Goal: Information Seeking & Learning: Check status

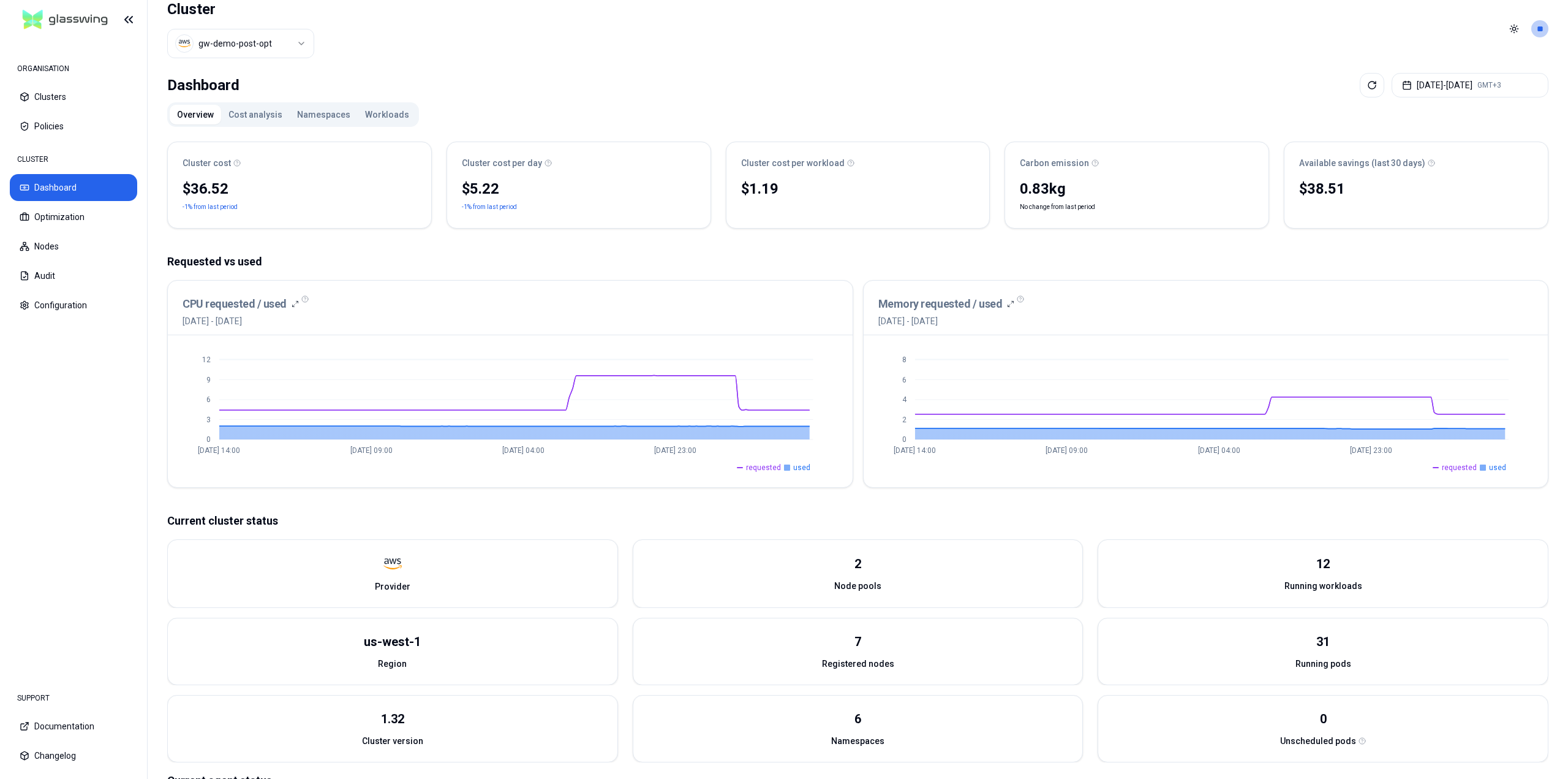
scroll to position [1, 0]
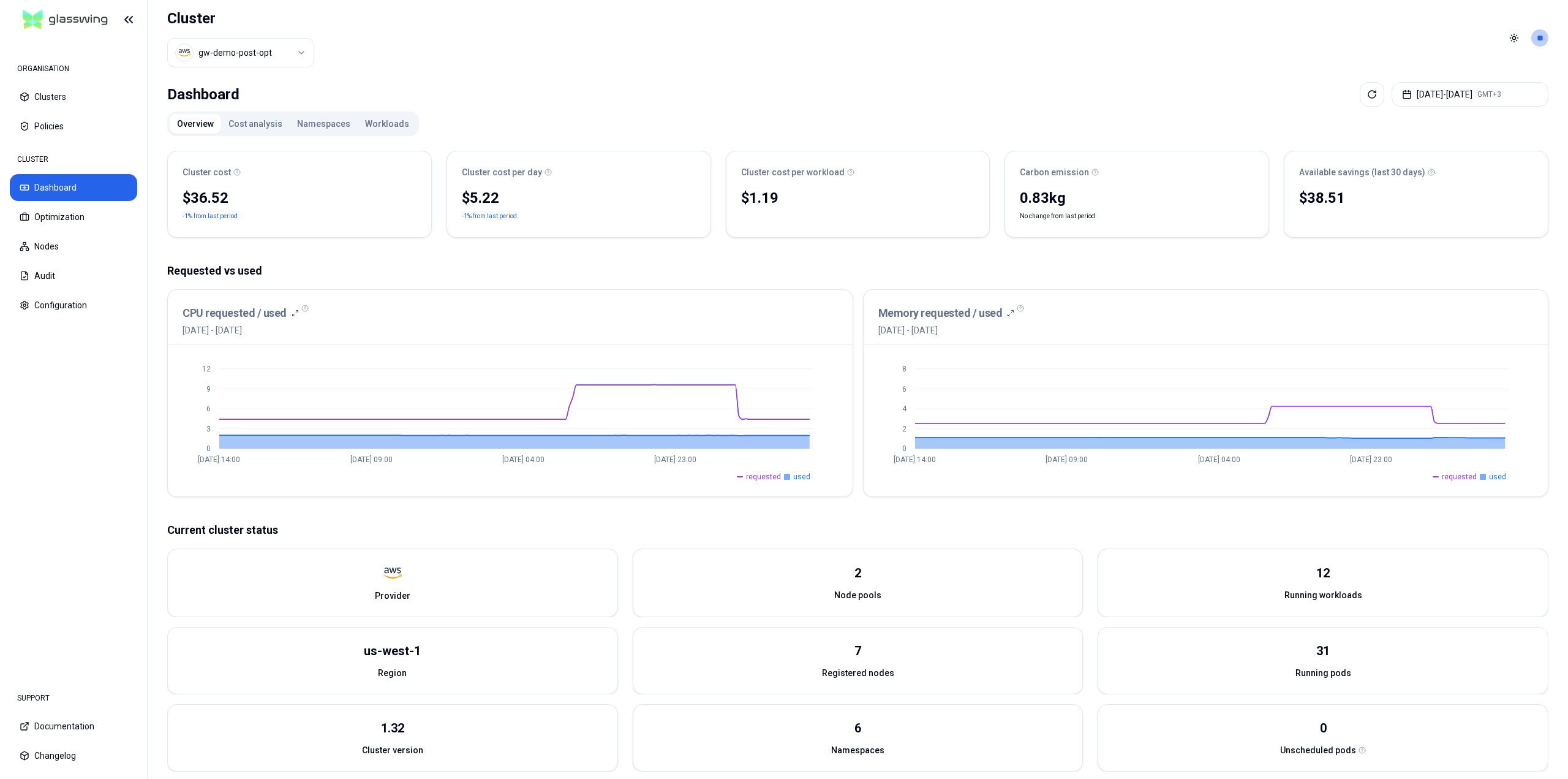
click at [375, 128] on button "Workloads" at bounding box center [386, 124] width 58 height 19
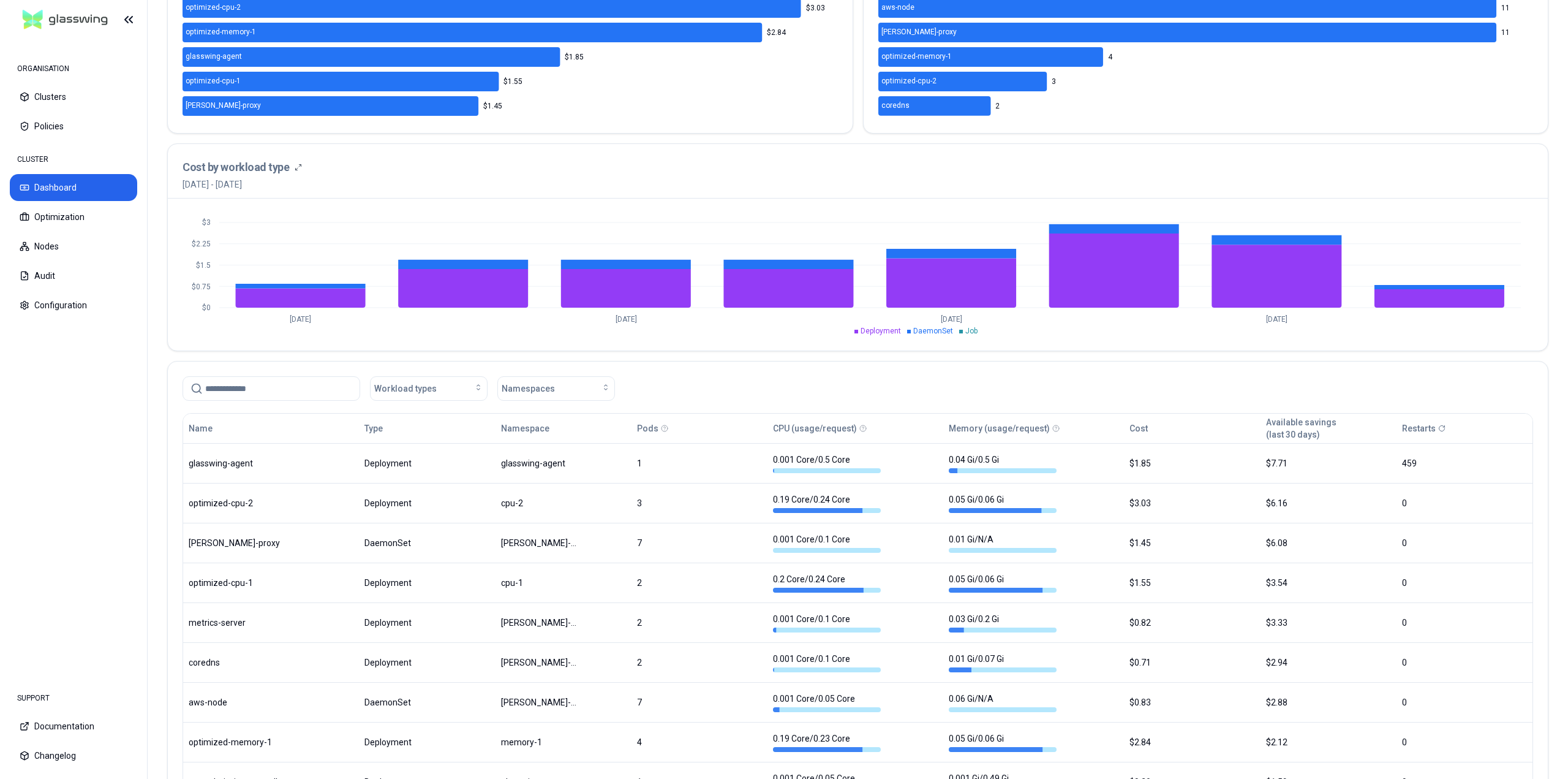
scroll to position [430, 0]
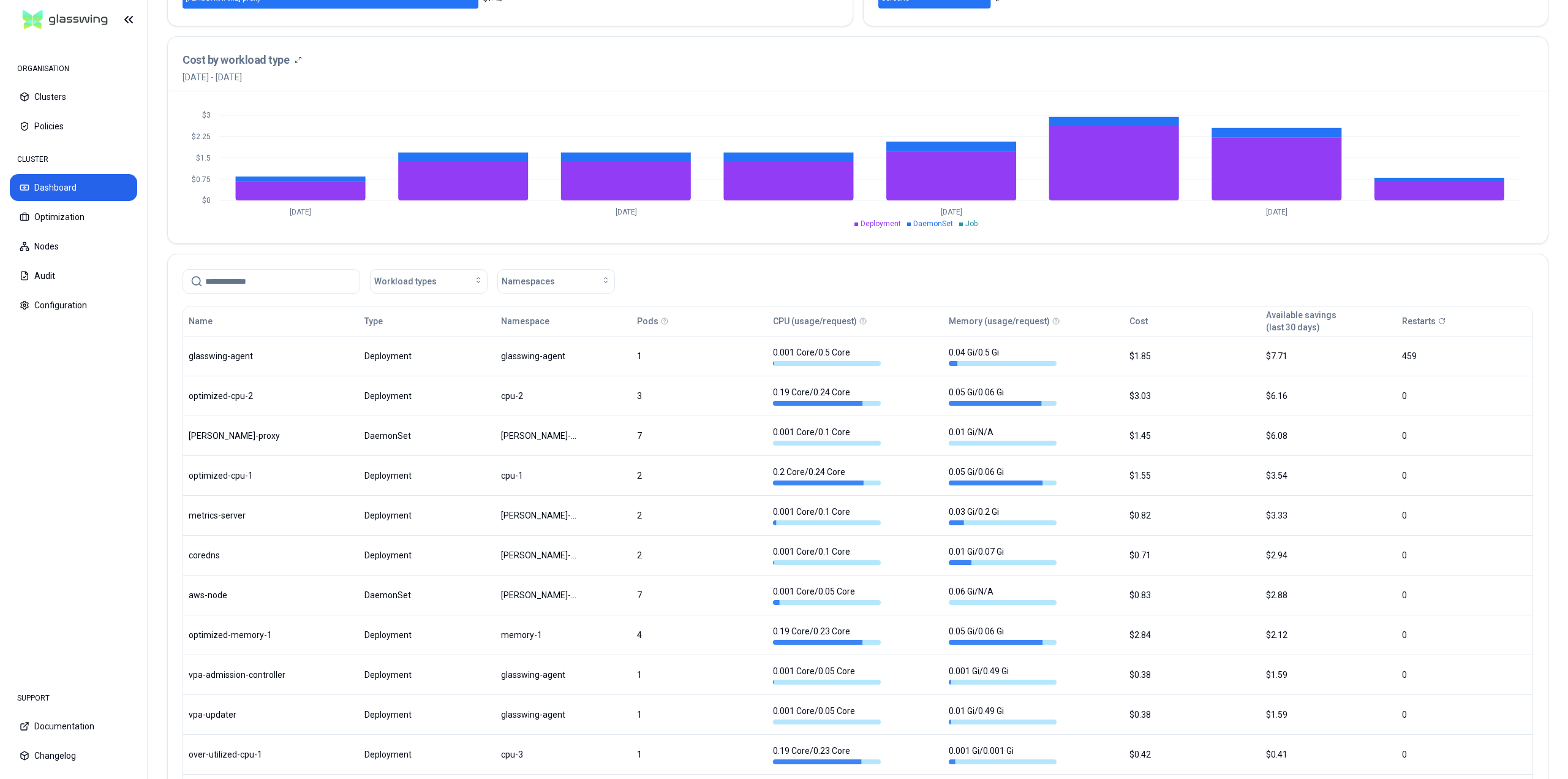
click at [1440, 323] on icon at bounding box center [1442, 321] width 8 height 8
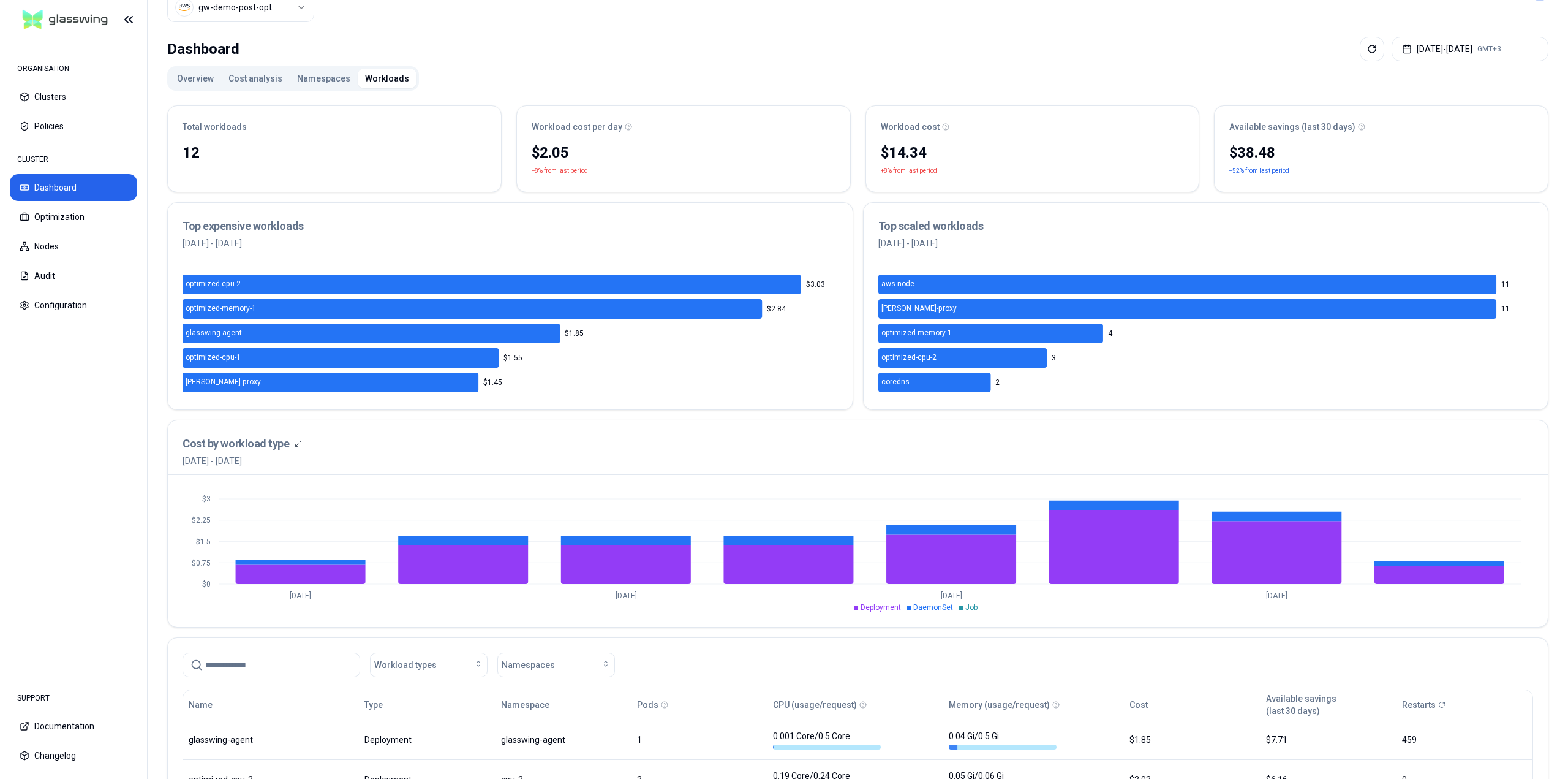
scroll to position [0, 0]
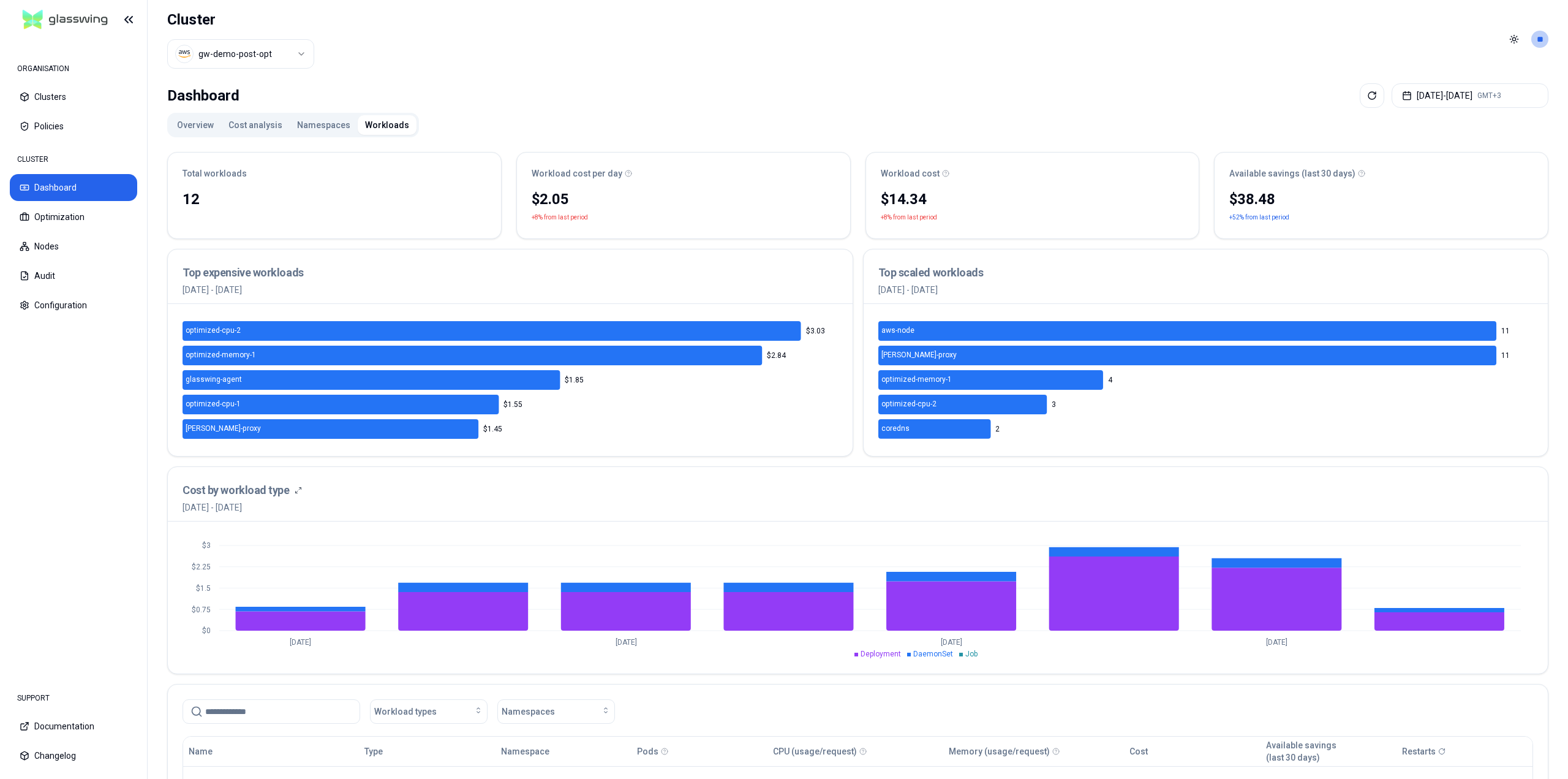
click at [316, 130] on button "Namespaces" at bounding box center [323, 125] width 68 height 19
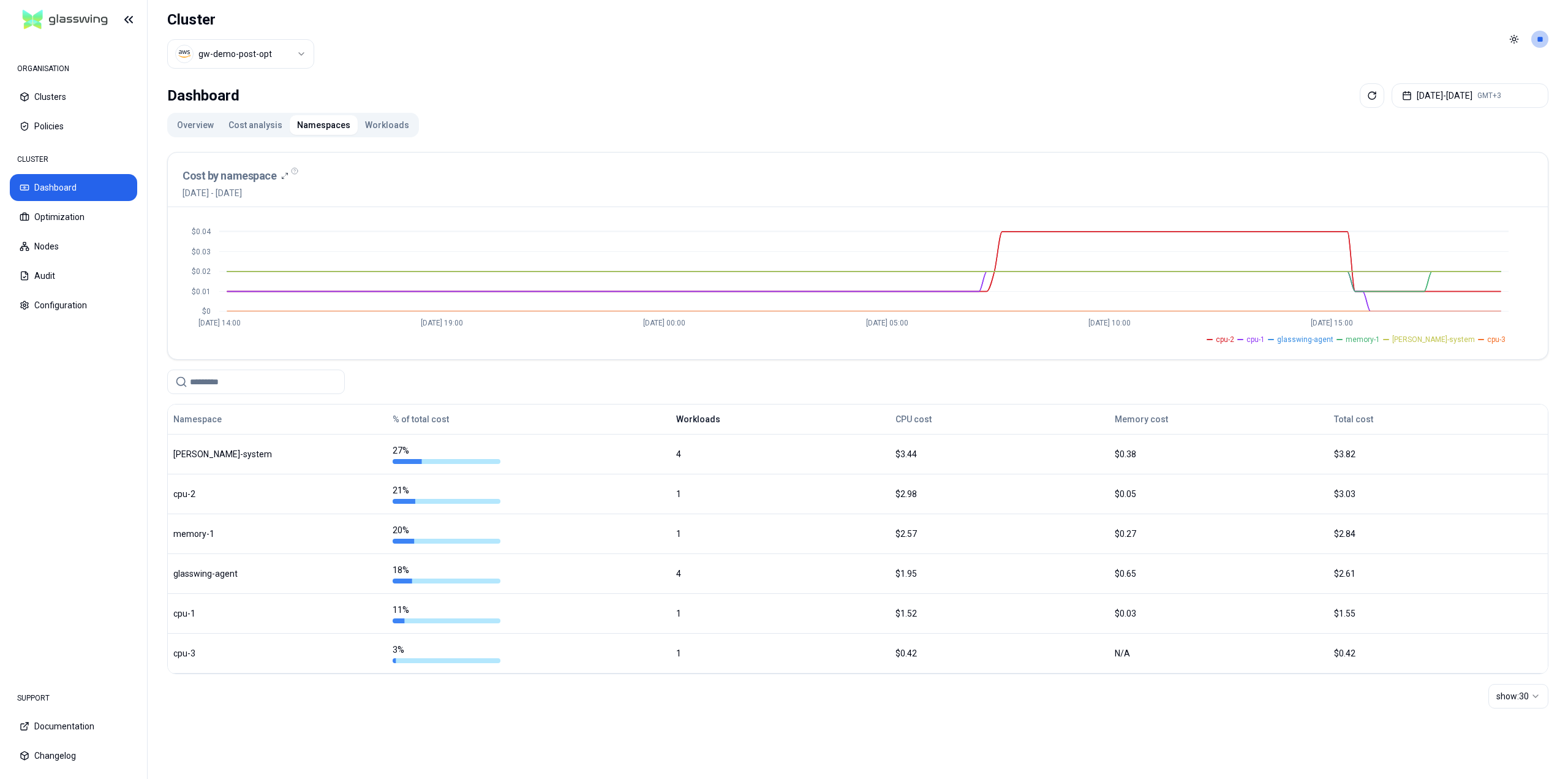
click at [701, 422] on button "Workloads" at bounding box center [698, 420] width 44 height 25
click at [701, 422] on button "Workloads" at bounding box center [705, 420] width 58 height 25
click at [377, 117] on button "Workloads" at bounding box center [386, 125] width 58 height 19
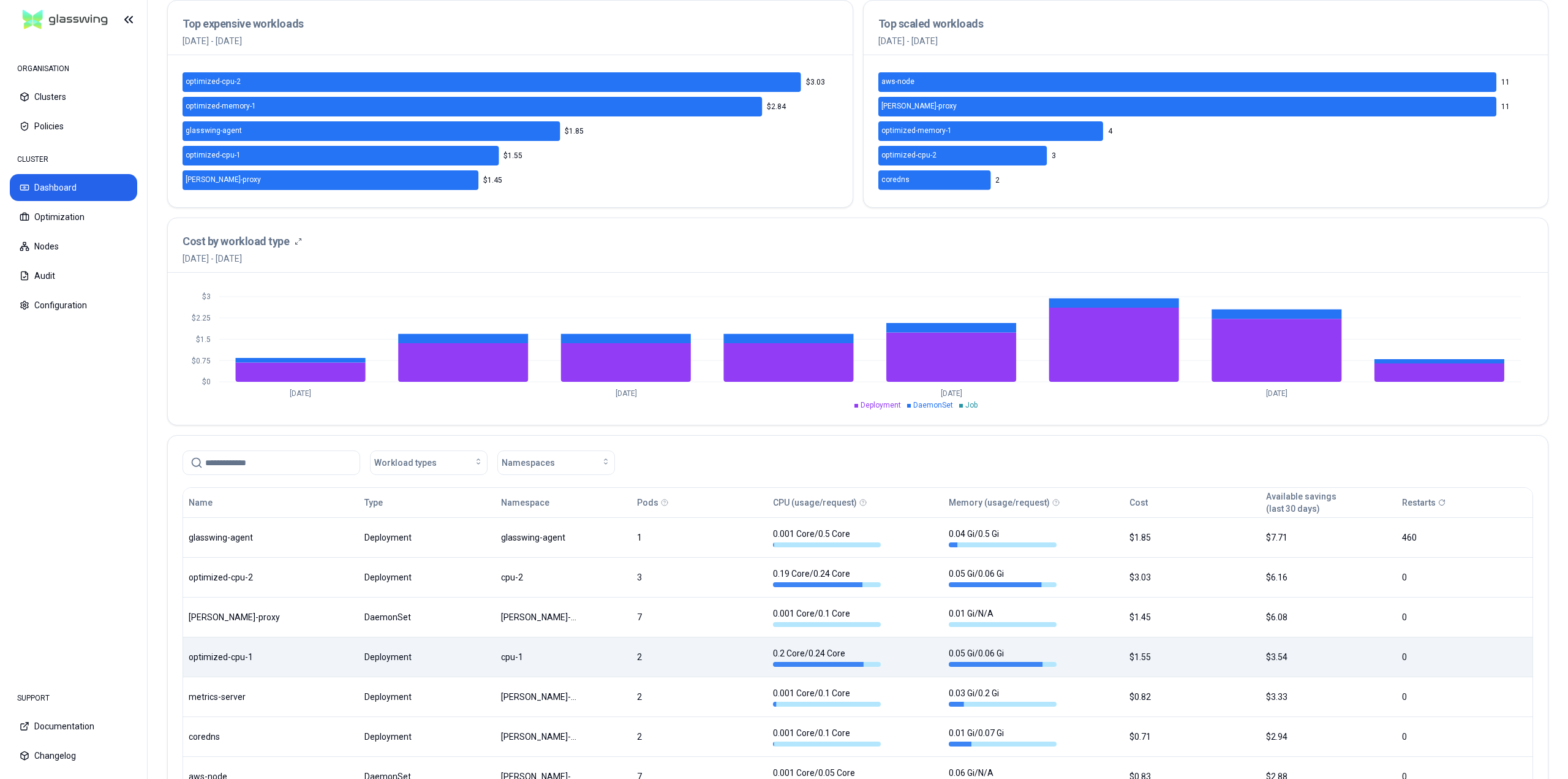
scroll to position [429, 0]
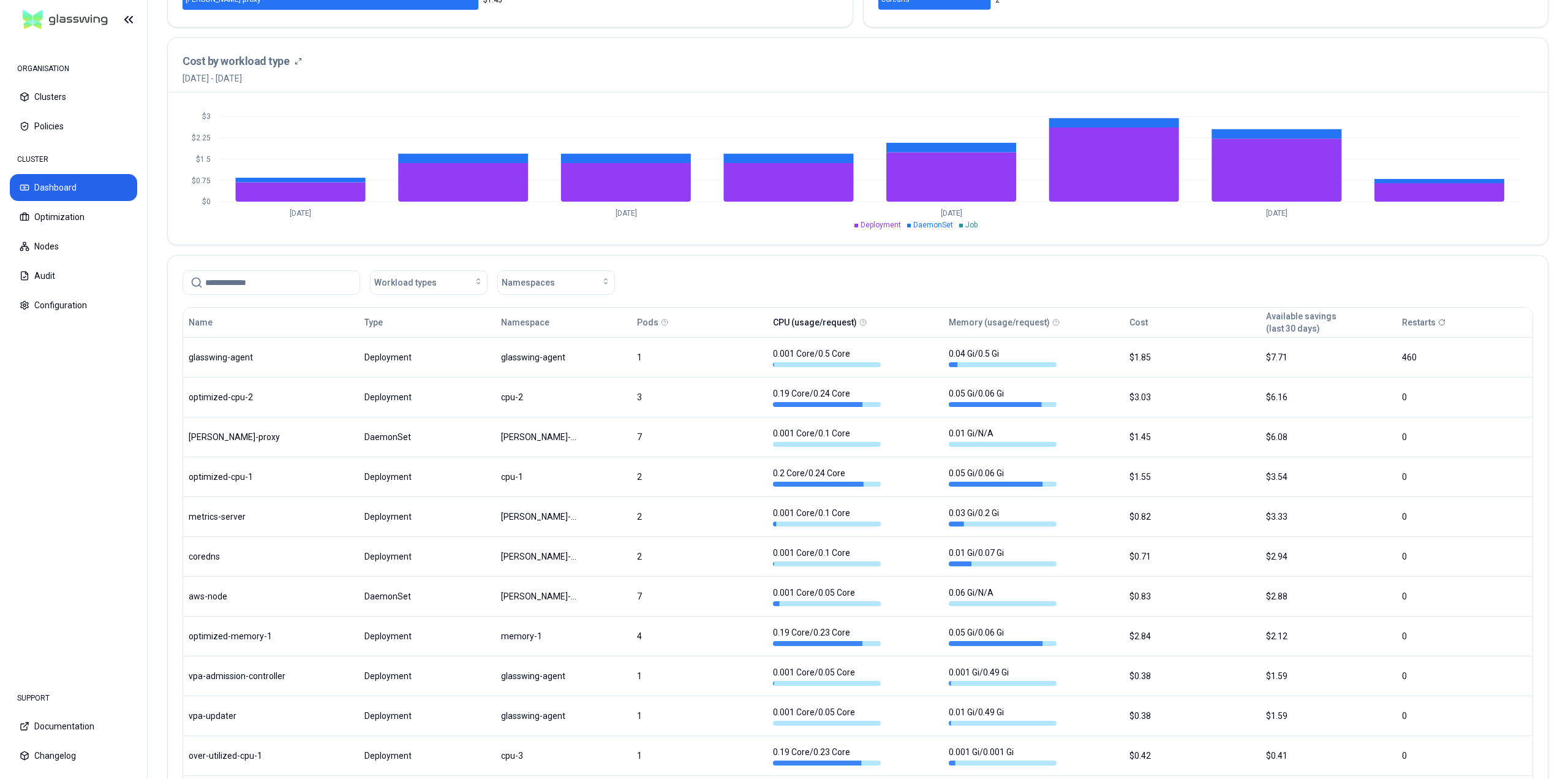
click at [848, 327] on button "CPU (usage/request)" at bounding box center [815, 323] width 84 height 25
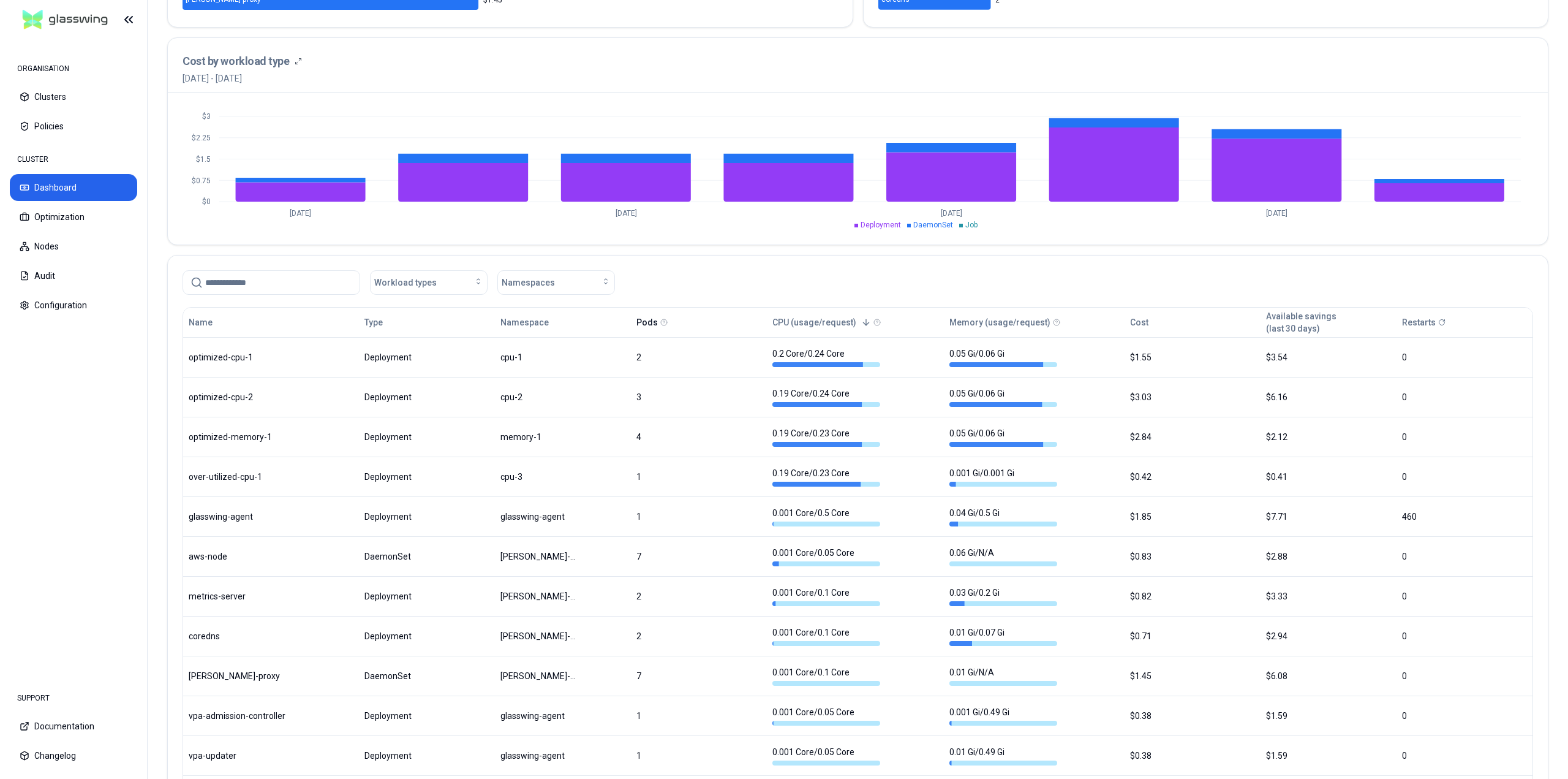
click at [648, 320] on button "Pods" at bounding box center [647, 323] width 21 height 25
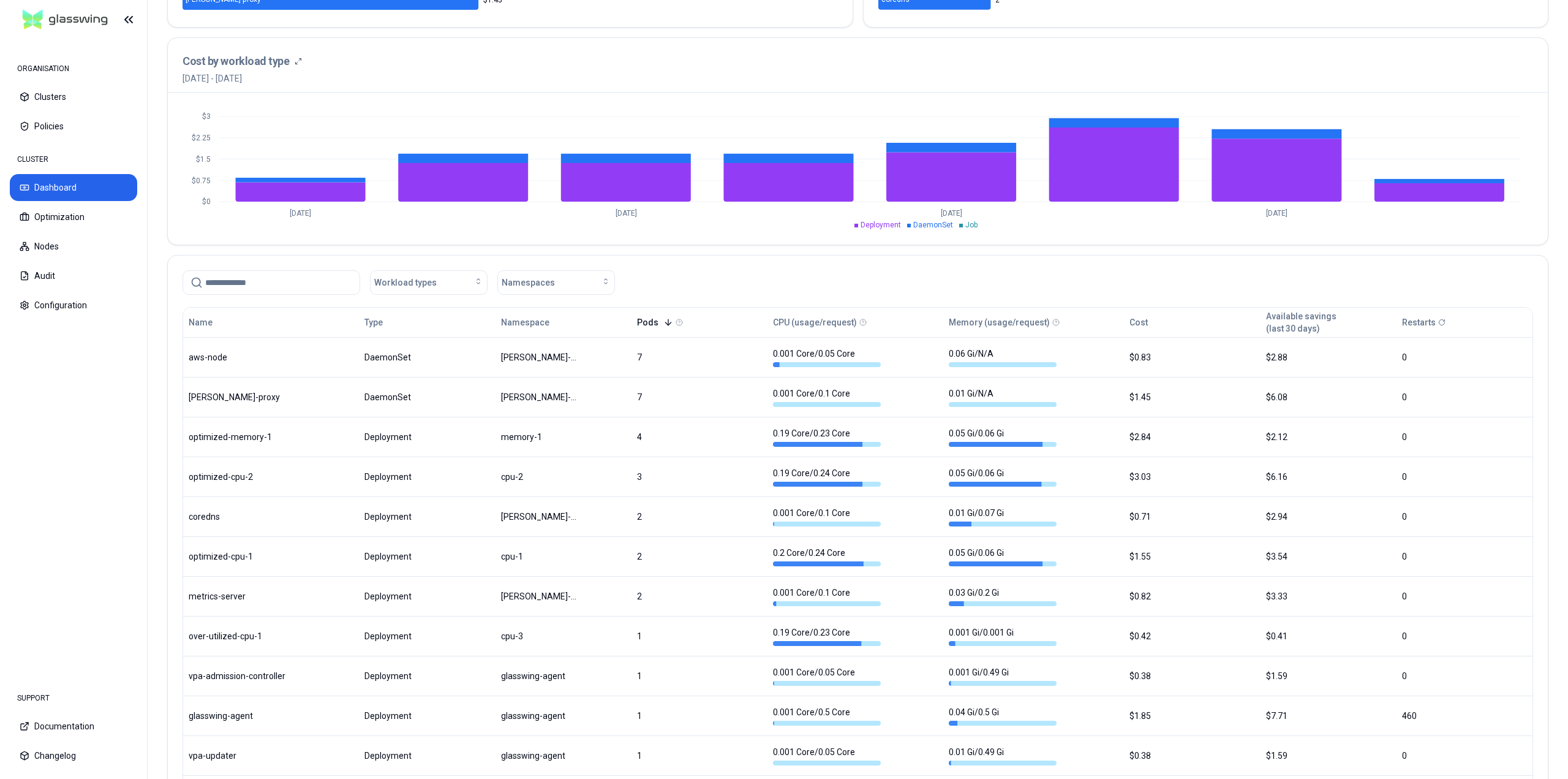
click at [663, 328] on button "Pods" at bounding box center [655, 323] width 36 height 25
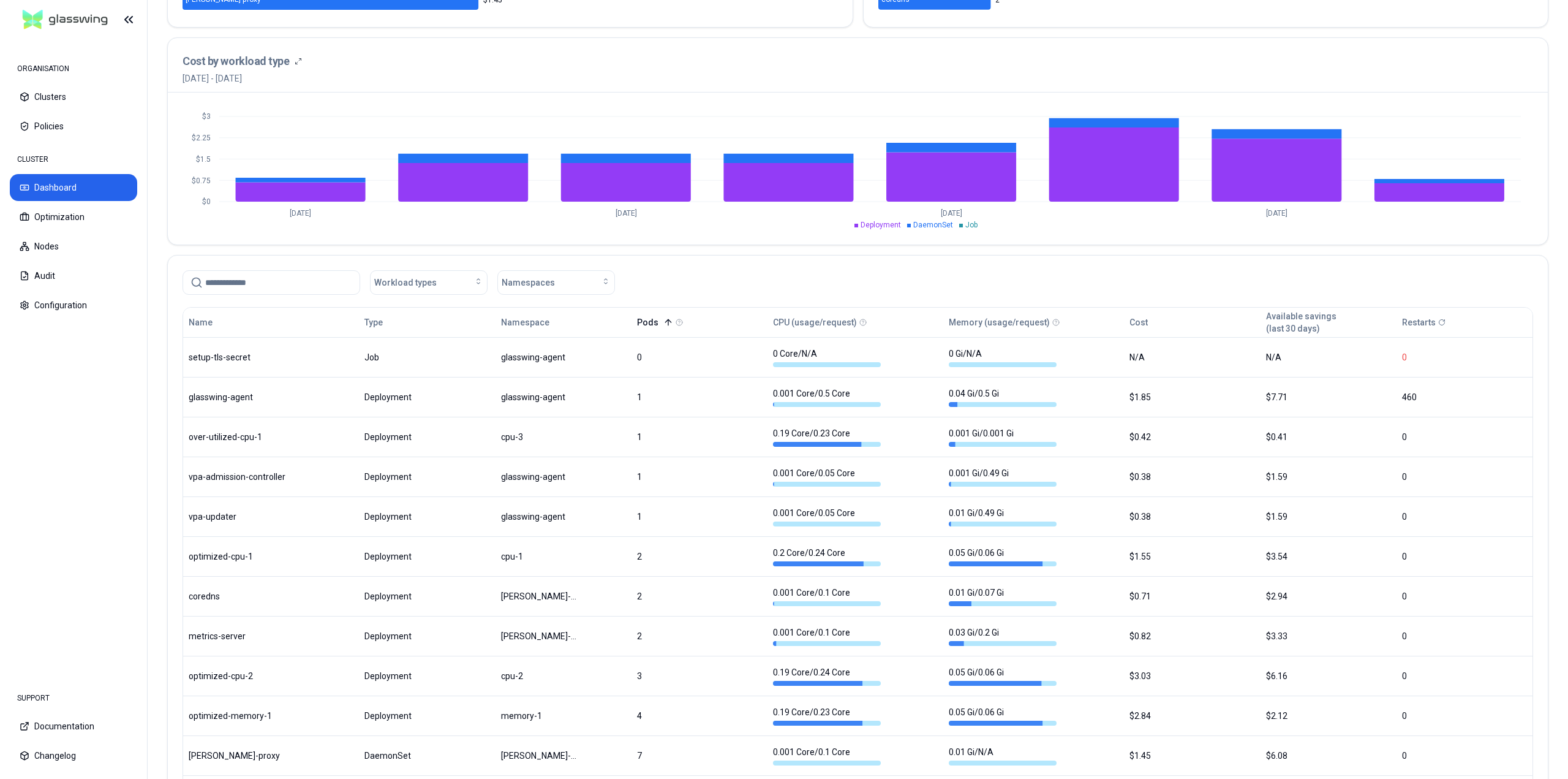
click at [662, 331] on button "Pods" at bounding box center [655, 323] width 36 height 25
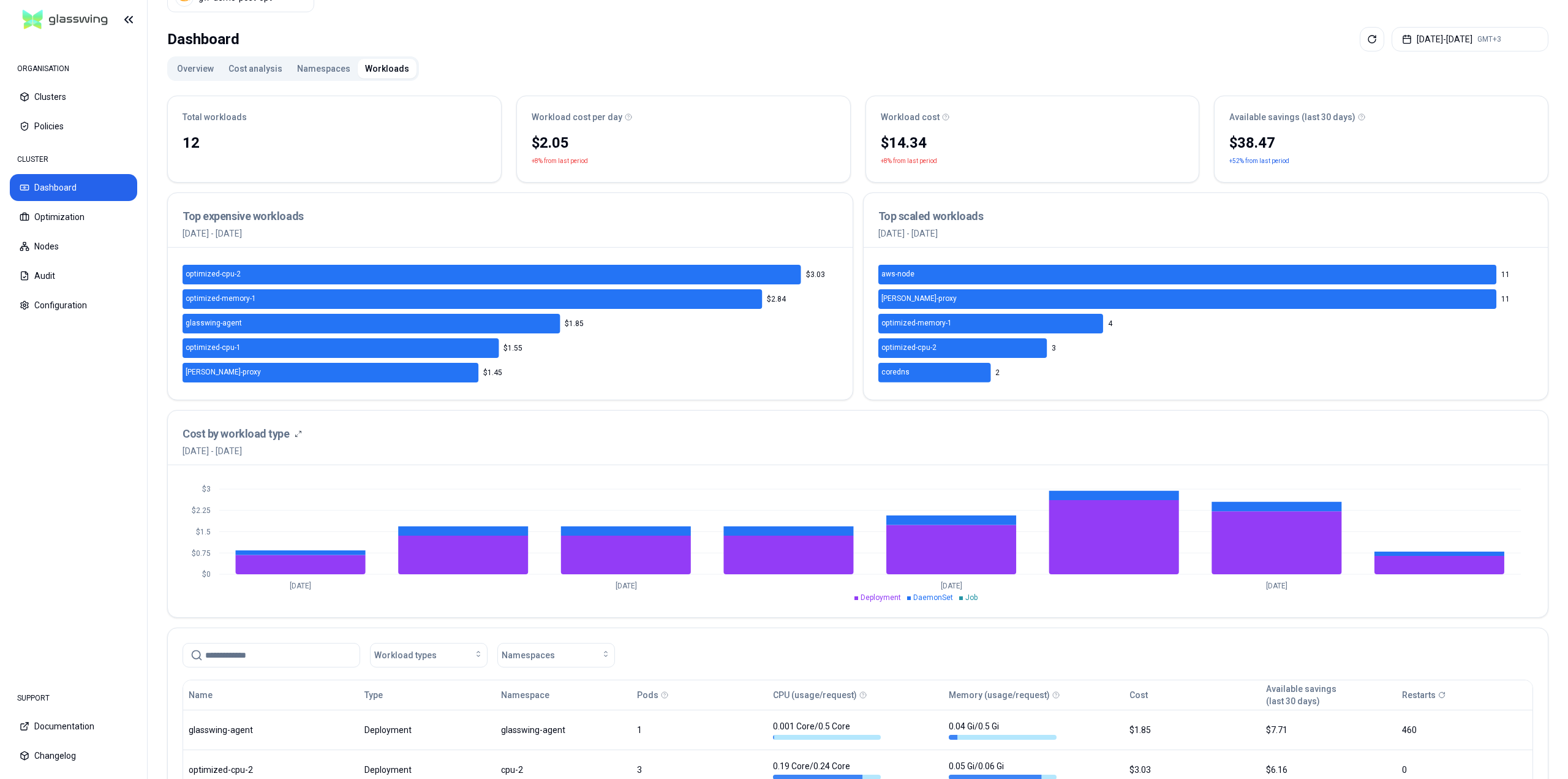
scroll to position [0, 0]
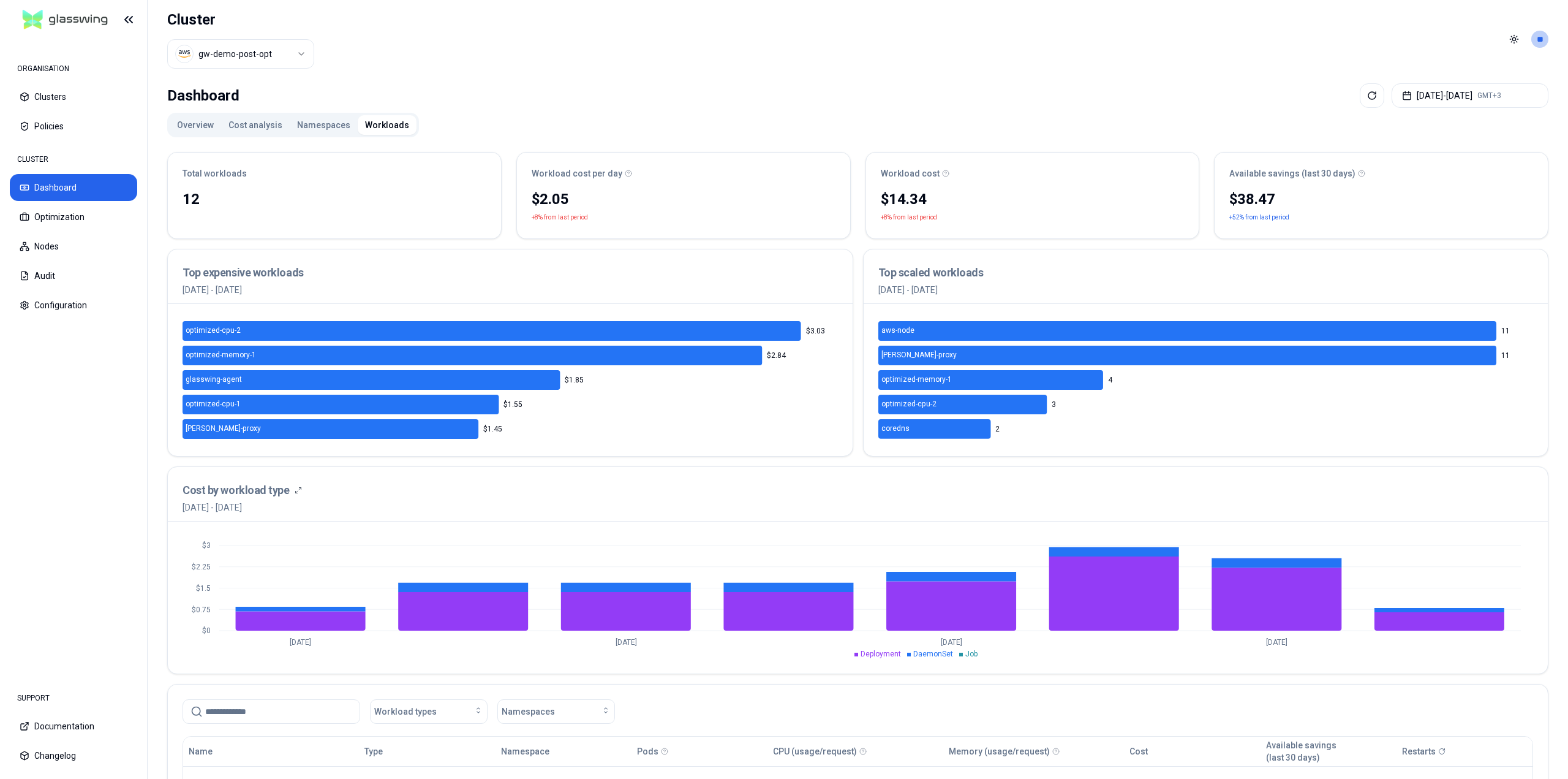
click at [195, 133] on button "Overview" at bounding box center [195, 125] width 52 height 19
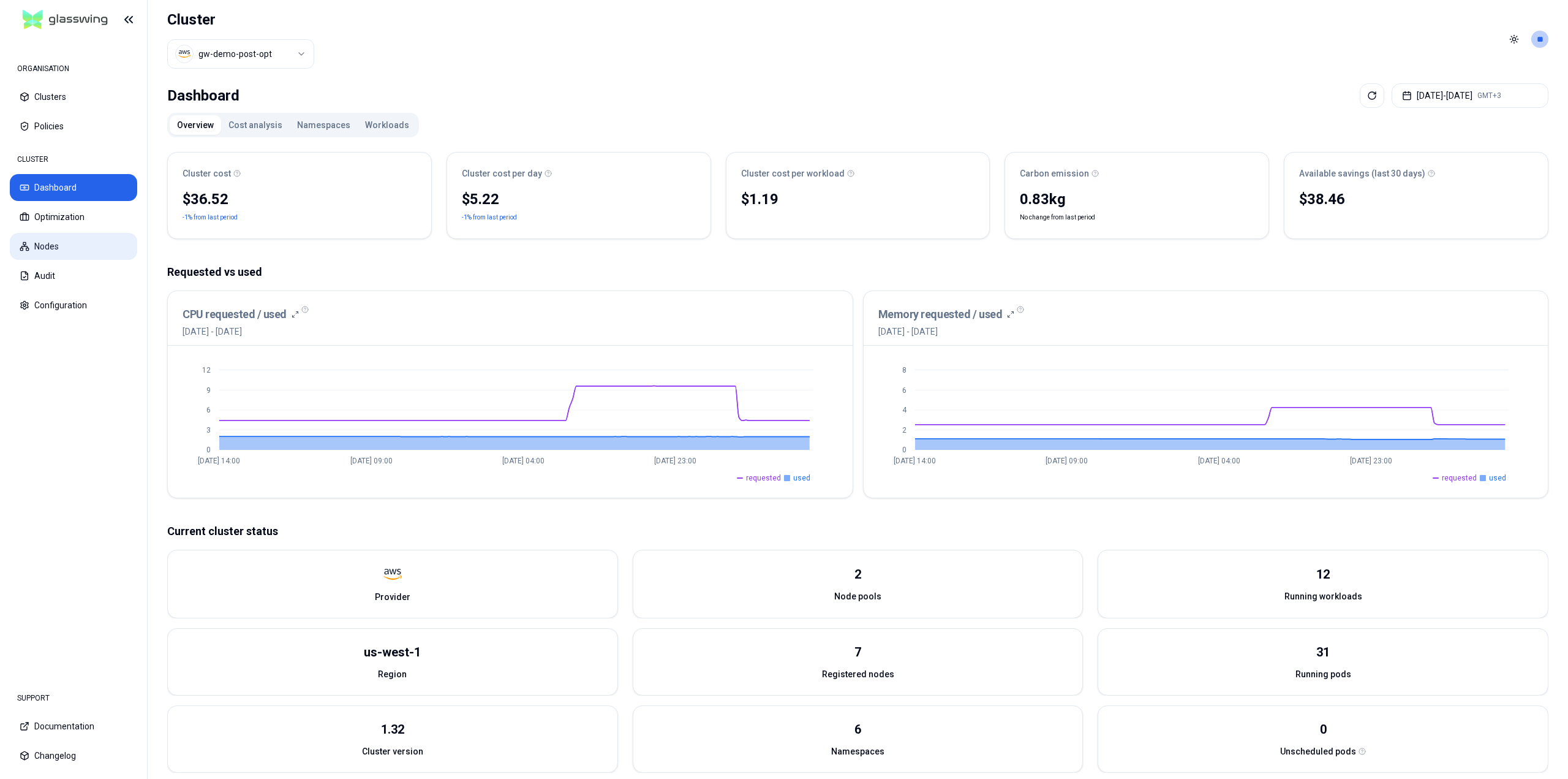
click at [49, 247] on button "Nodes" at bounding box center [73, 246] width 127 height 27
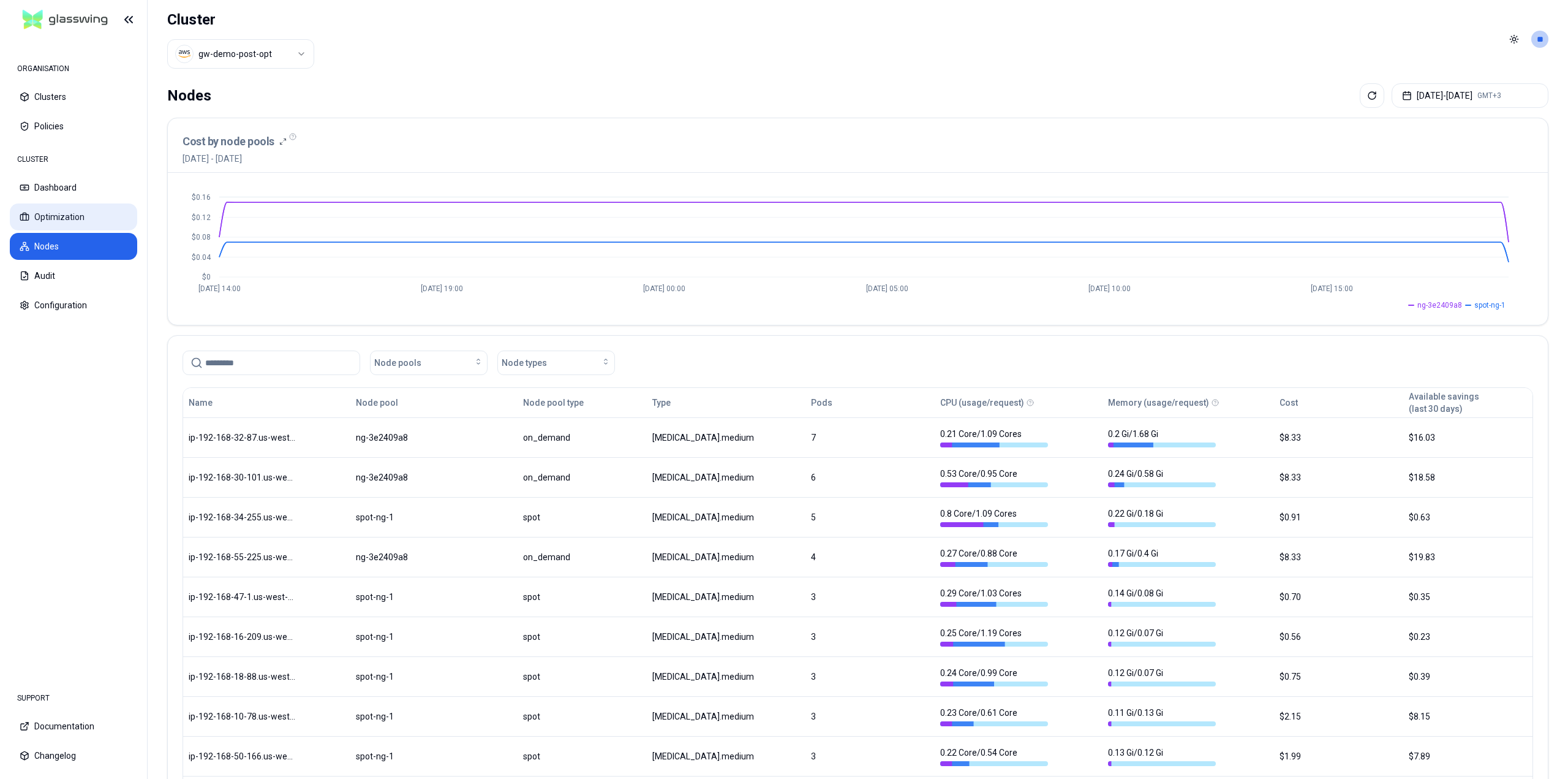
click at [60, 220] on button "Optimization" at bounding box center [73, 217] width 127 height 27
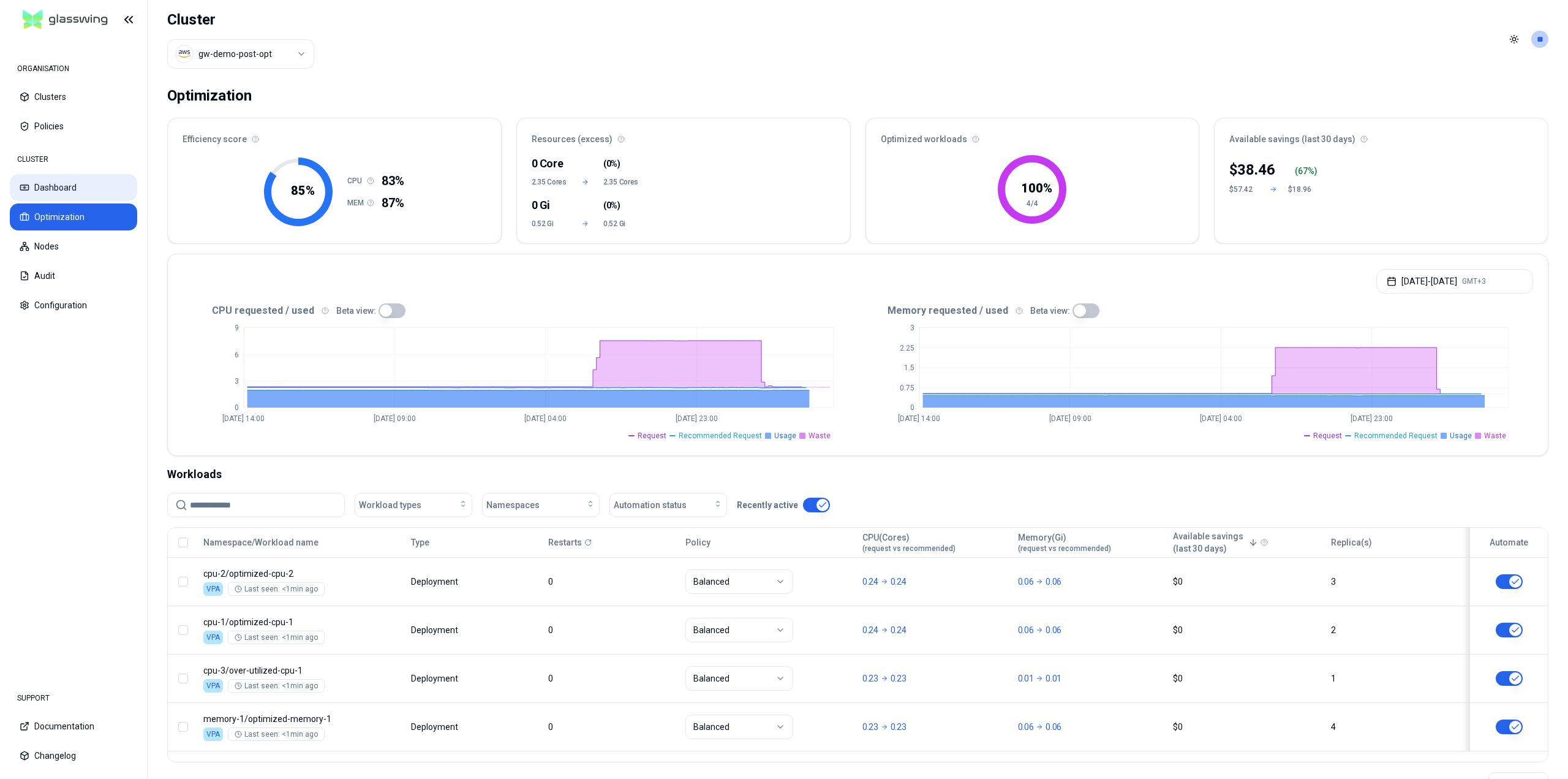
click at [55, 183] on button "Dashboard" at bounding box center [73, 188] width 127 height 27
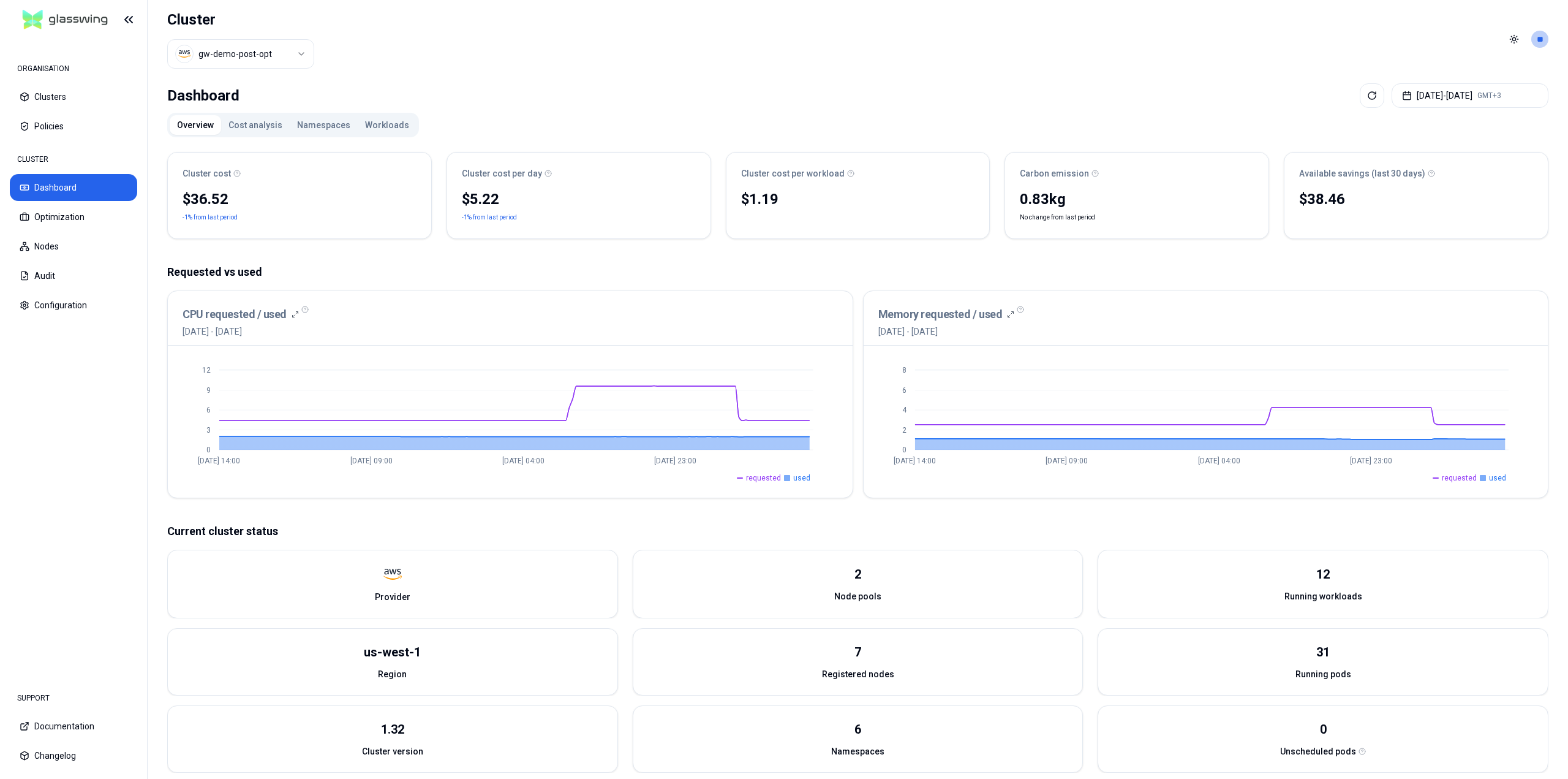
click at [395, 593] on span "Provider" at bounding box center [392, 596] width 35 height 12
drag, startPoint x: 1304, startPoint y: 176, endPoint x: 1365, endPoint y: 172, distance: 61.1
click at [1365, 172] on div "Available savings (last 30 days)" at bounding box center [1416, 173] width 234 height 12
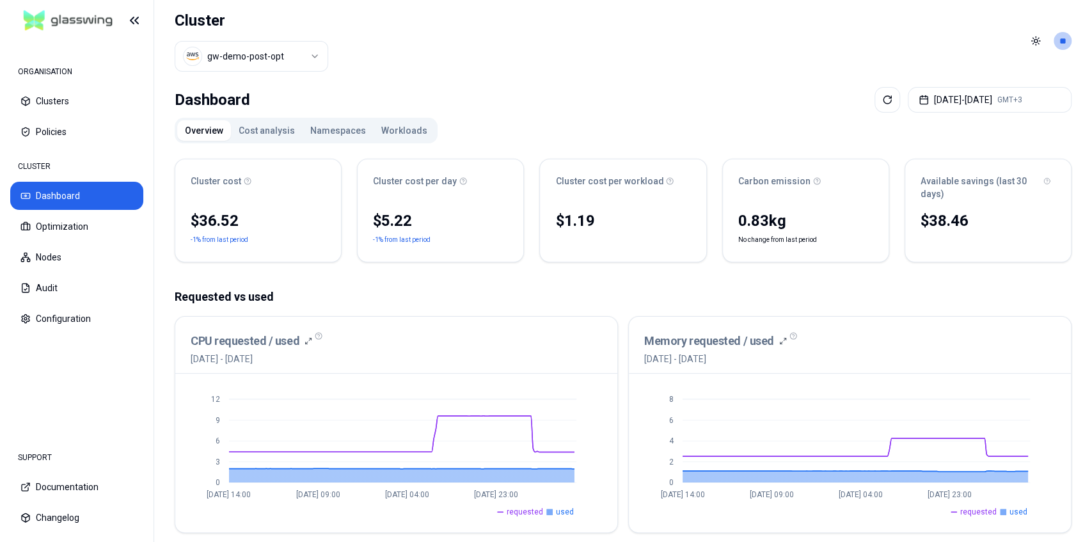
click at [981, 191] on div "Available savings (last 30 days)" at bounding box center [987, 188] width 135 height 26
click at [77, 224] on button "Optimization" at bounding box center [76, 226] width 133 height 28
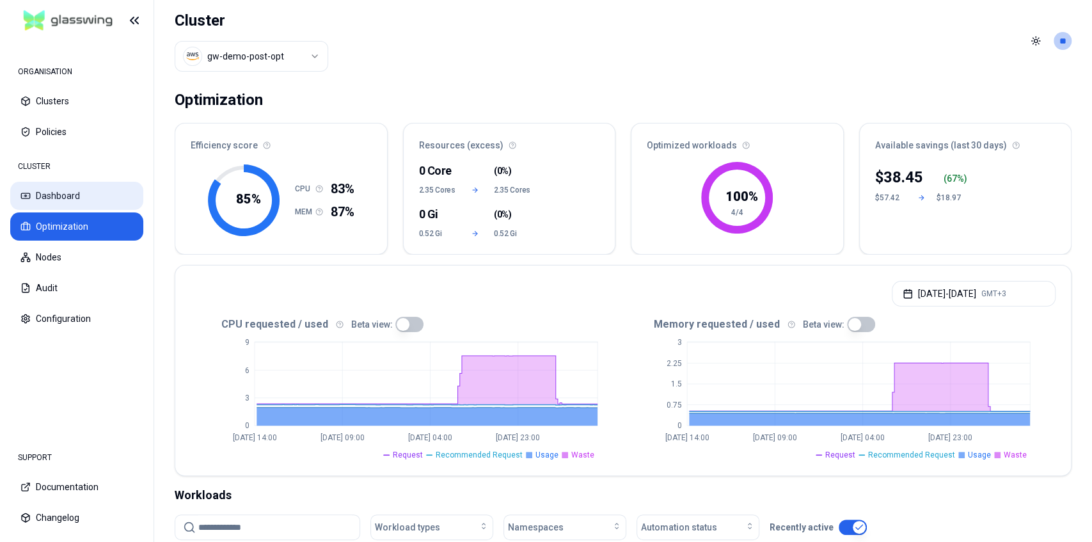
click at [54, 184] on button "Dashboard" at bounding box center [76, 196] width 133 height 28
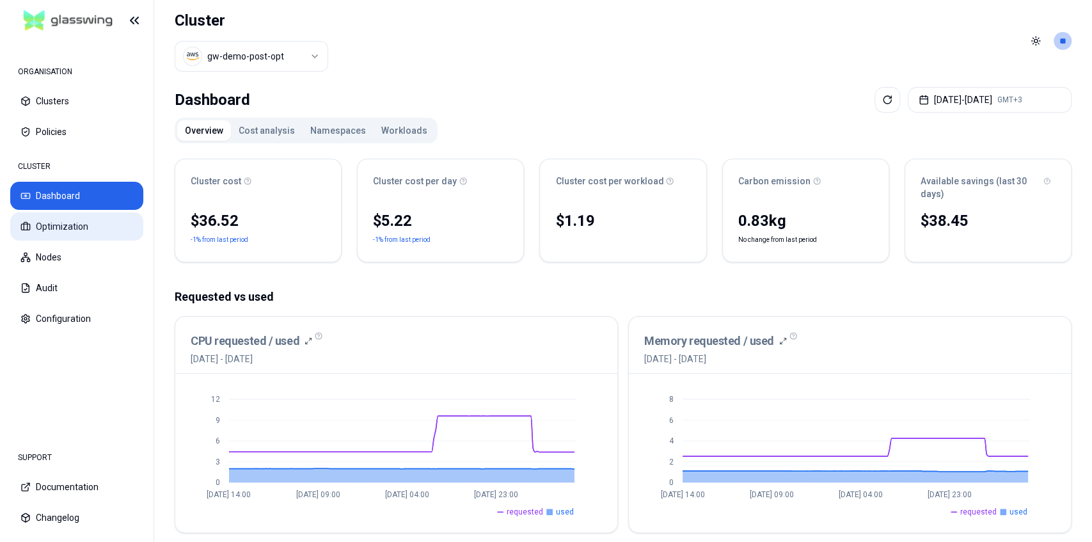
click at [68, 221] on button "Optimization" at bounding box center [76, 226] width 133 height 28
click at [43, 226] on button "Optimization" at bounding box center [76, 226] width 133 height 28
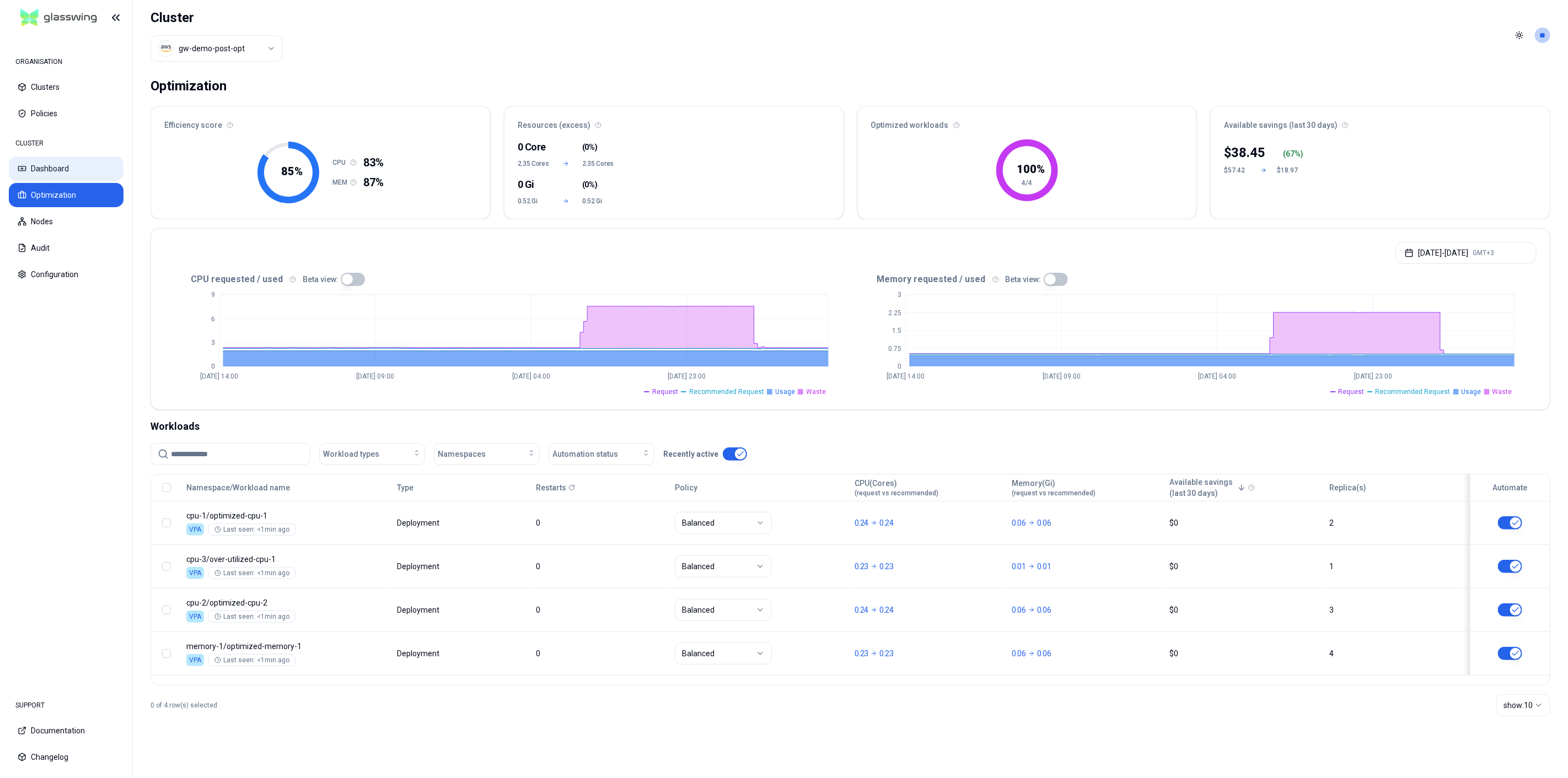
click at [74, 180] on button "Dashboard" at bounding box center [66, 169] width 115 height 24
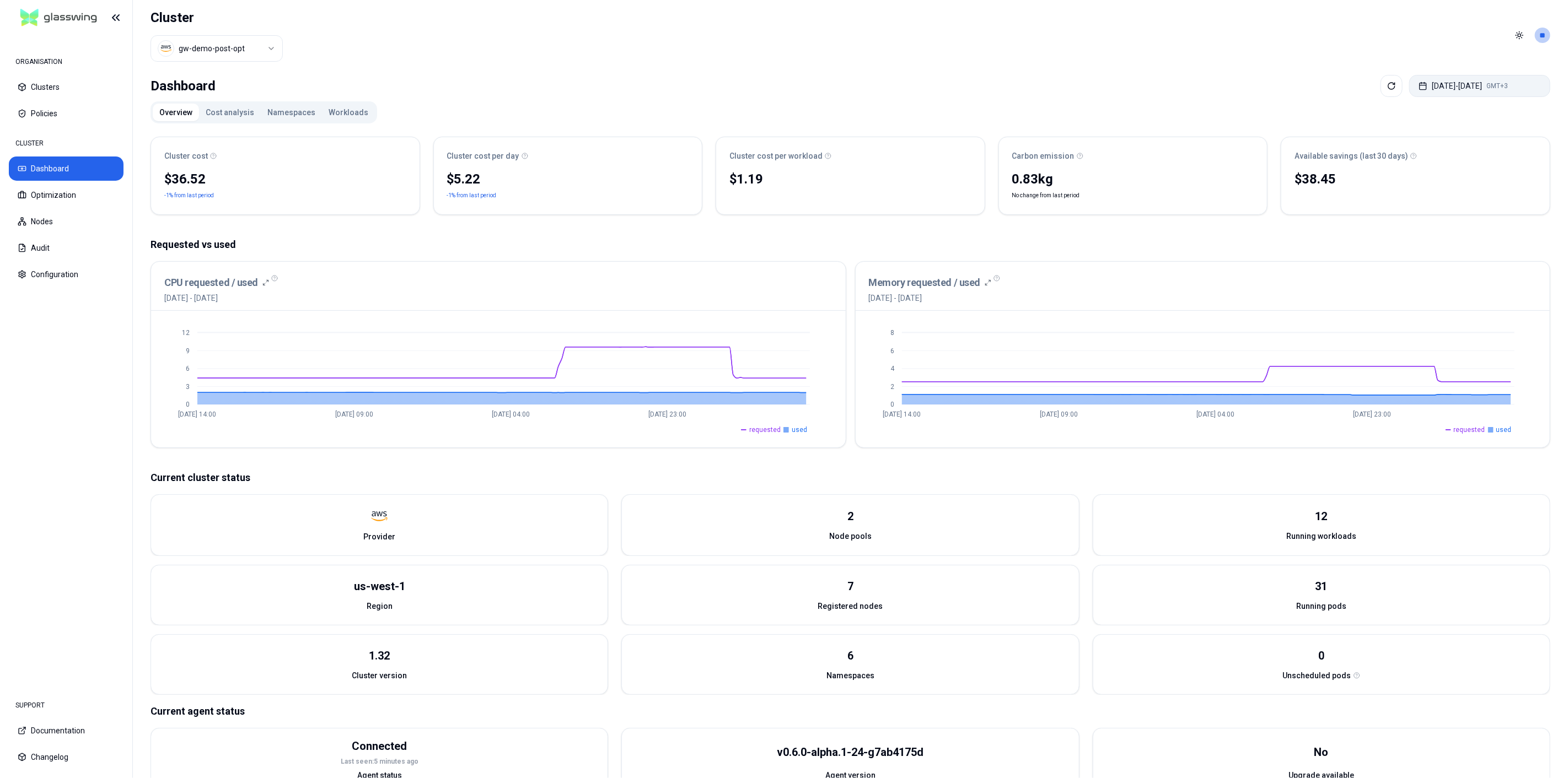
click at [1410, 90] on button "[DATE] - [DATE] GMT+3" at bounding box center [1479, 86] width 141 height 22
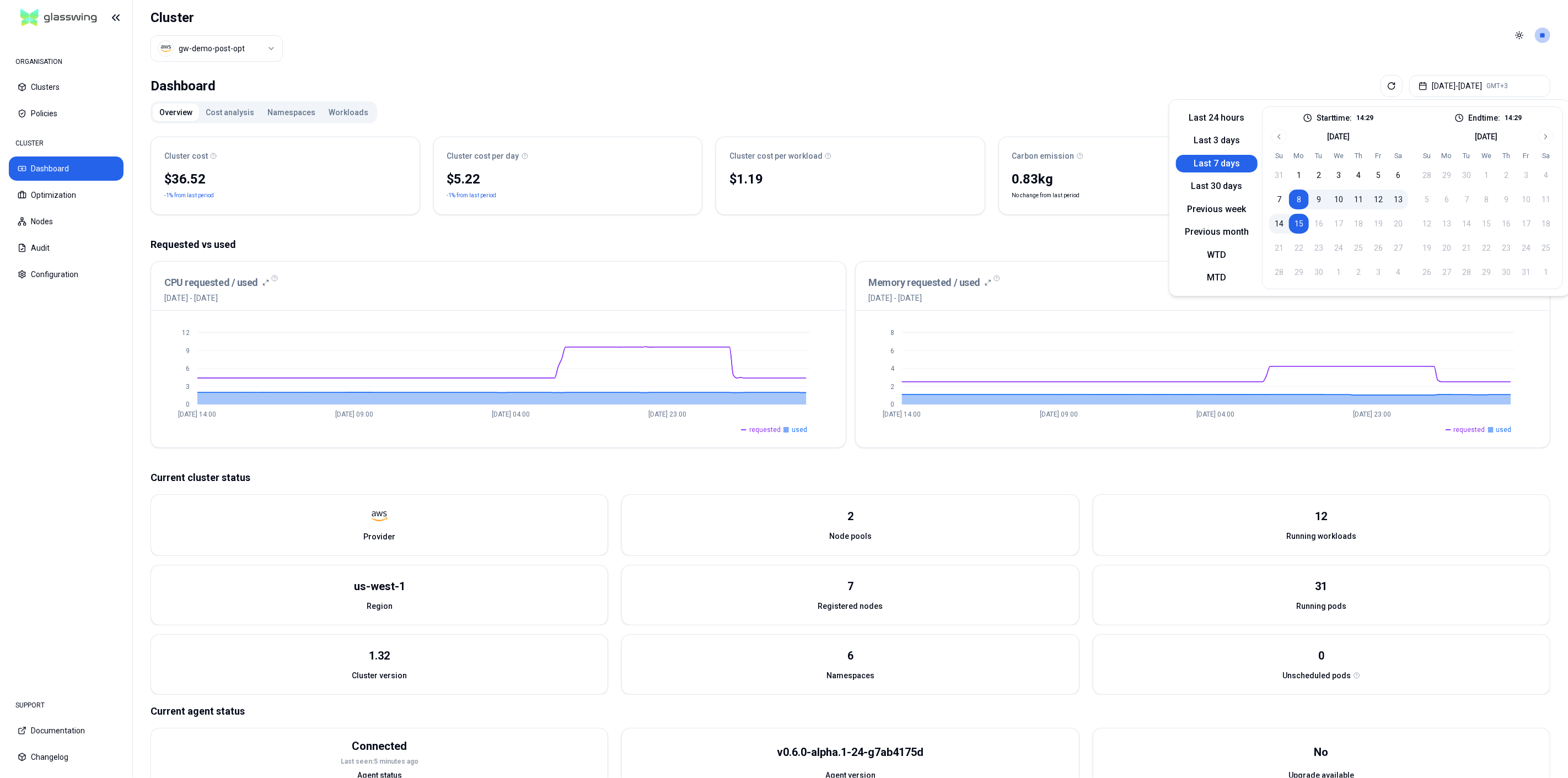
click at [1199, 165] on button "Last 7 days" at bounding box center [1216, 164] width 82 height 17
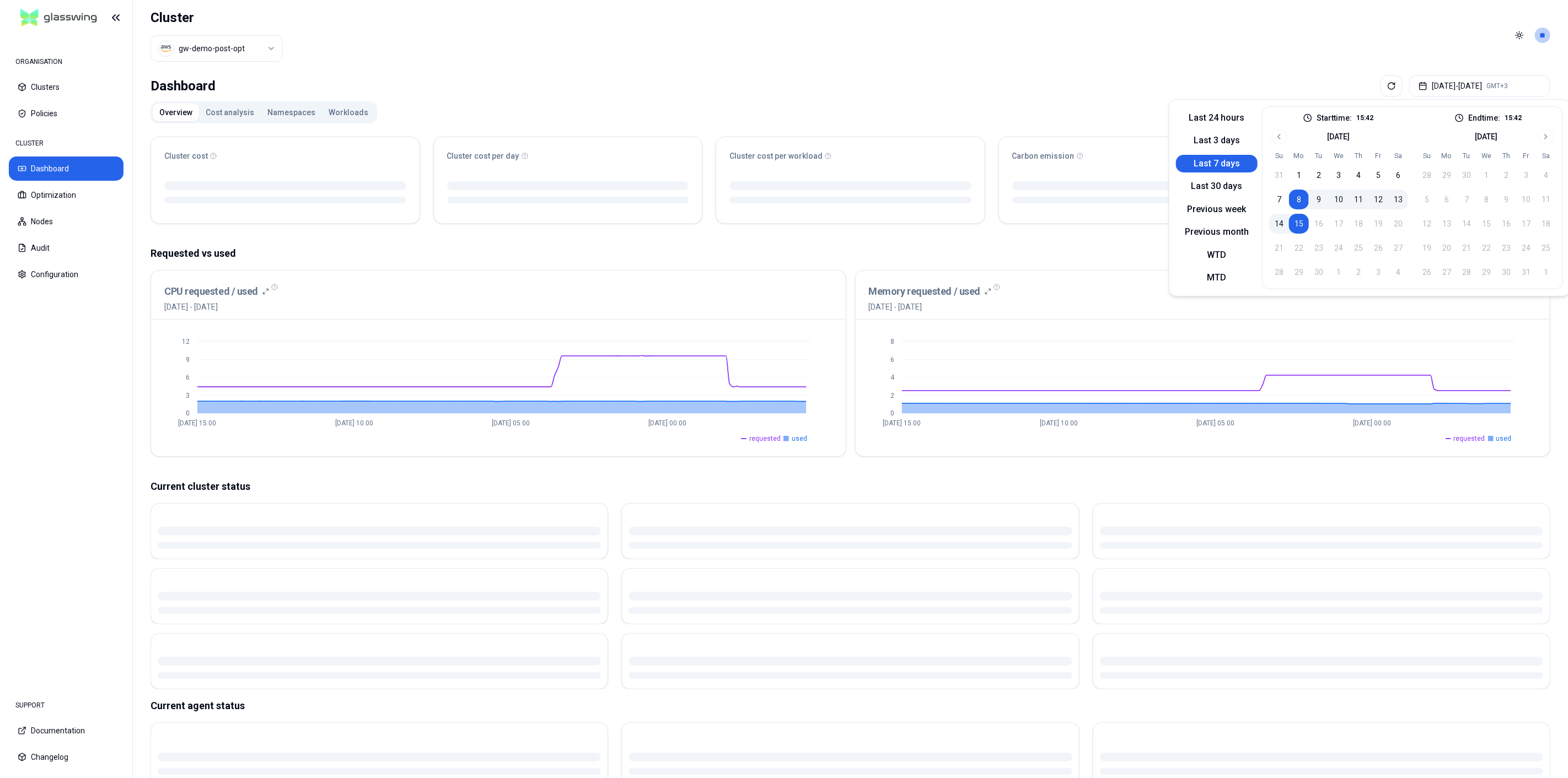
click at [1110, 78] on div "Dashboard [DATE] - [DATE] GMT+3" at bounding box center [851, 86] width 1400 height 22
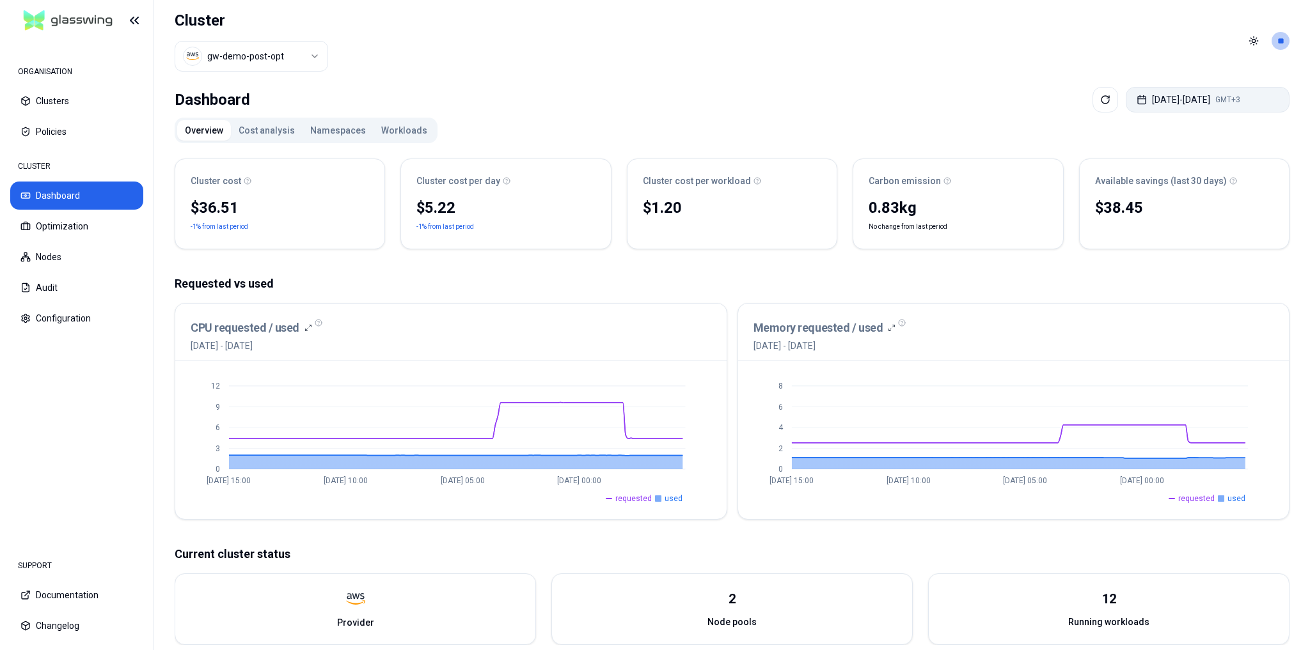
click at [1144, 104] on button "[DATE] - [DATE] GMT+3" at bounding box center [1207, 100] width 164 height 26
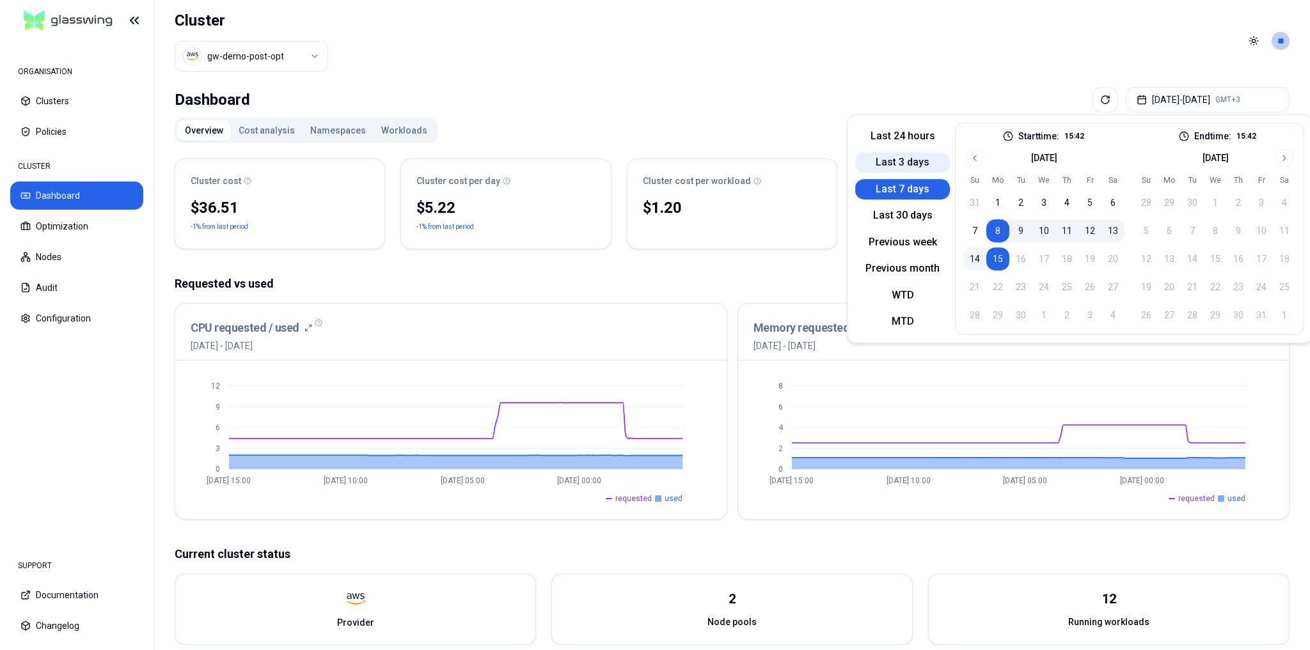
click at [911, 165] on button "Last 3 days" at bounding box center [902, 162] width 95 height 20
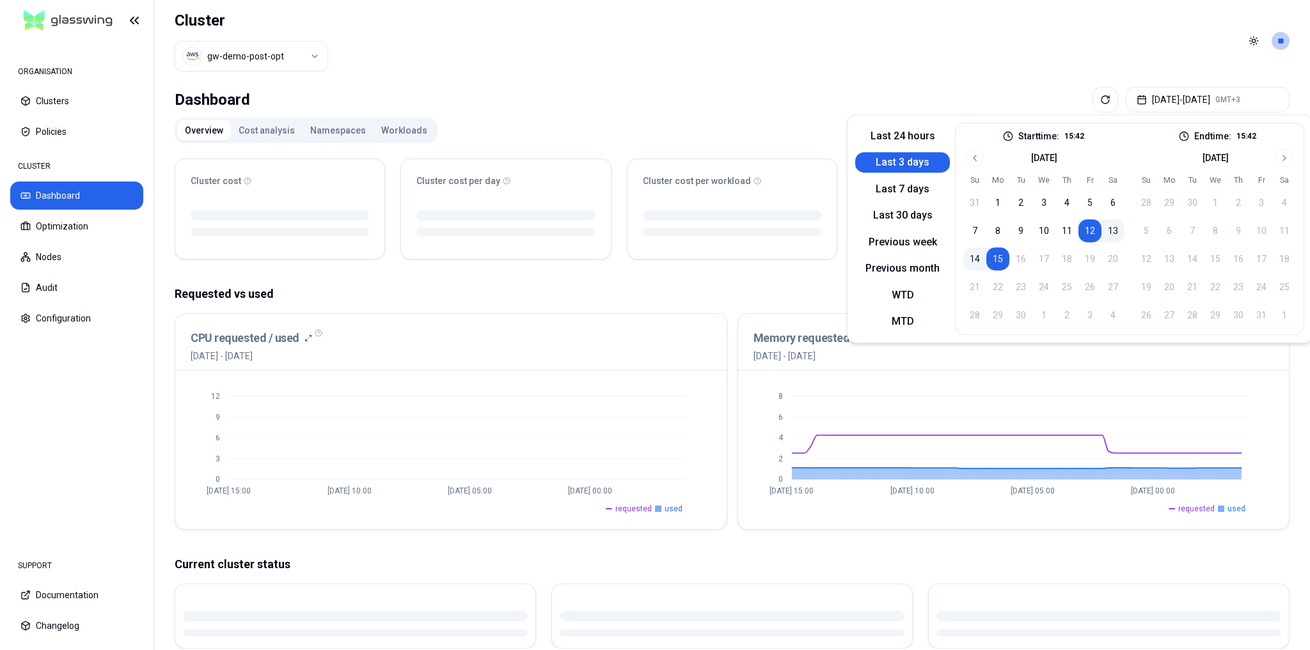
click at [909, 51] on header "Cluster gw-demo-post-opt Toggle theme **" at bounding box center [731, 41] width 1155 height 82
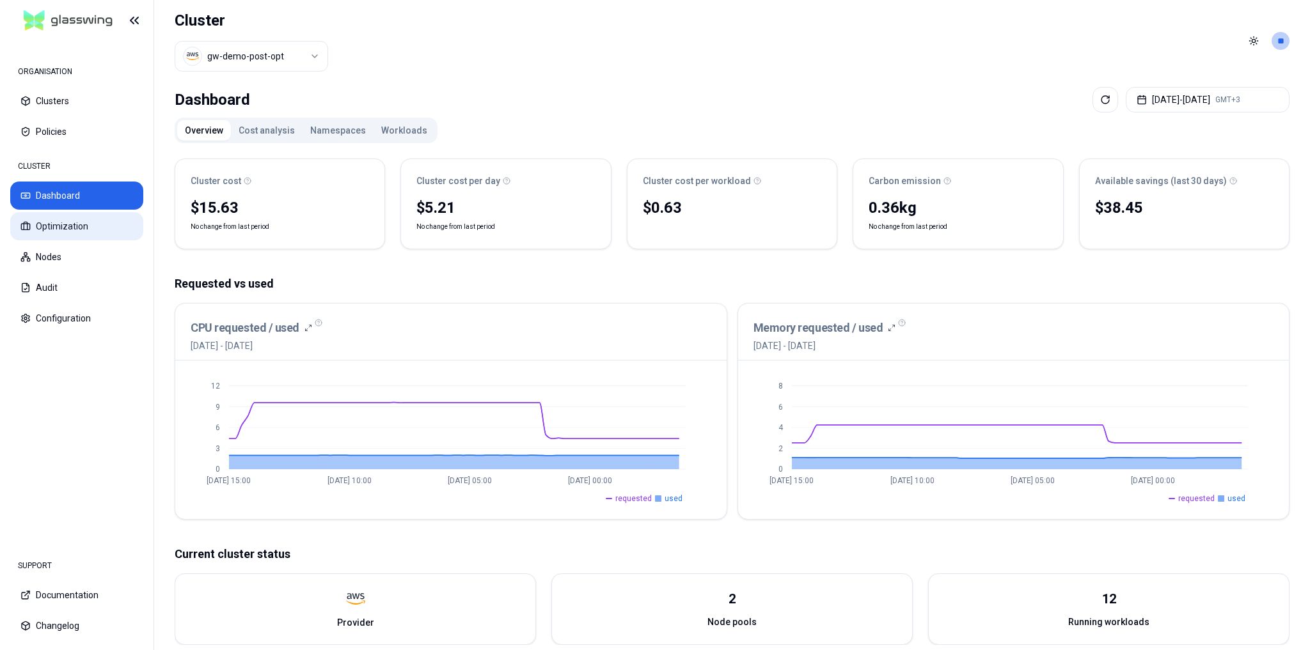
click at [51, 224] on button "Optimization" at bounding box center [76, 226] width 133 height 28
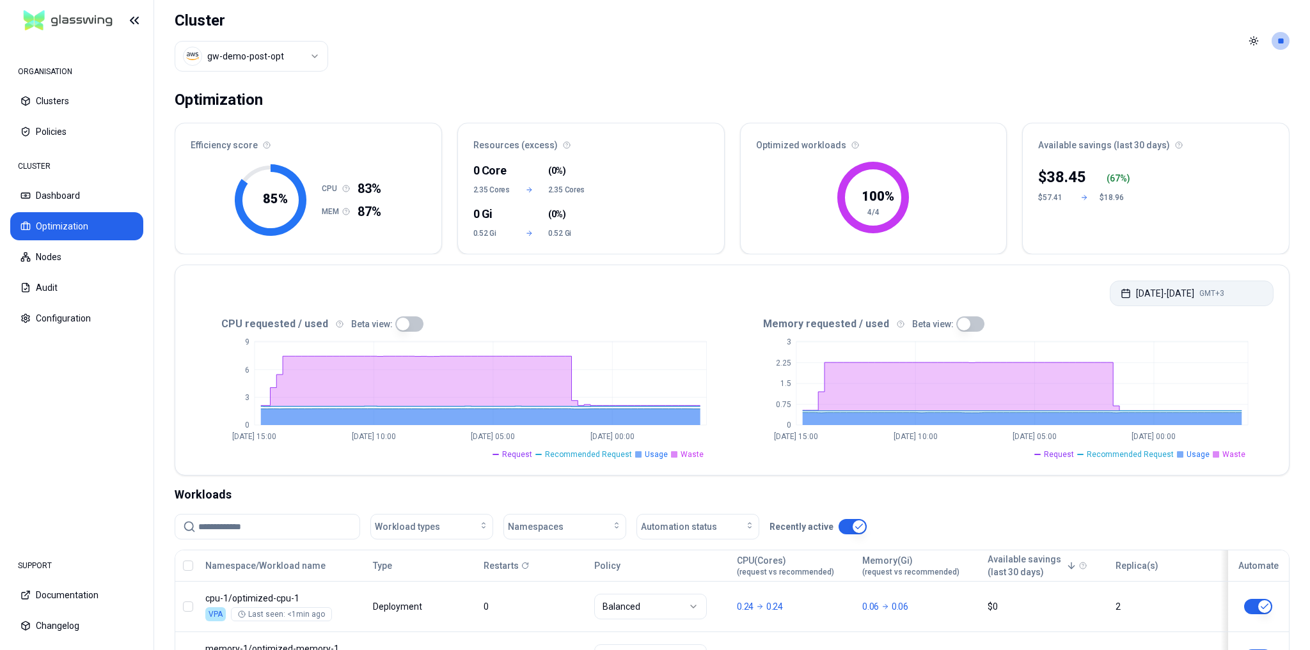
click at [1127, 286] on button "[DATE] - [DATE] GMT+3" at bounding box center [1191, 294] width 164 height 26
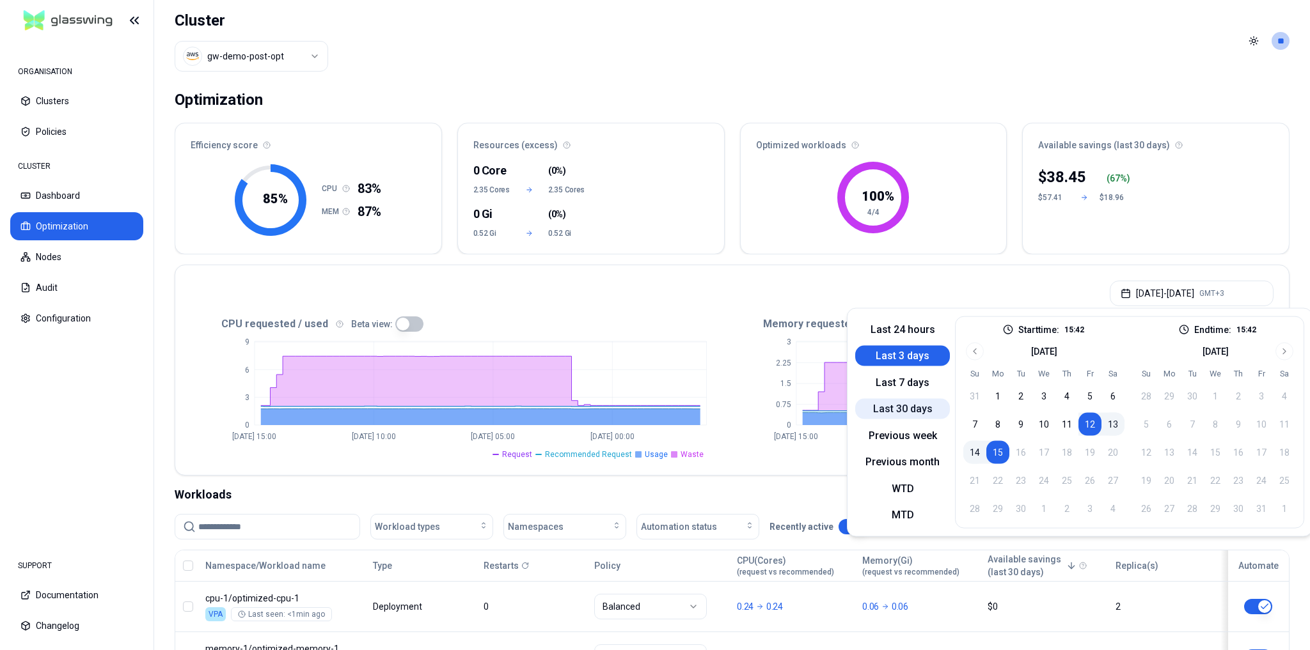
click at [909, 413] on button "Last 30 days" at bounding box center [902, 409] width 95 height 20
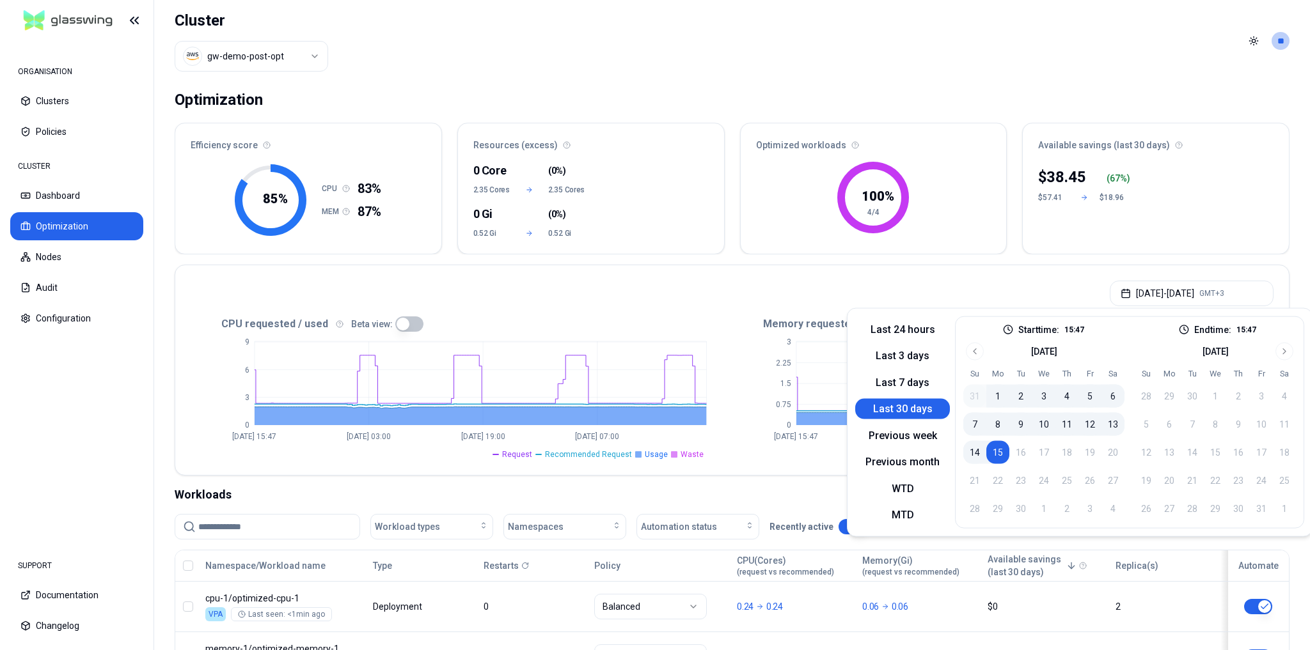
click at [1042, 73] on header "Cluster gw-demo-post-opt Toggle theme **" at bounding box center [731, 41] width 1155 height 82
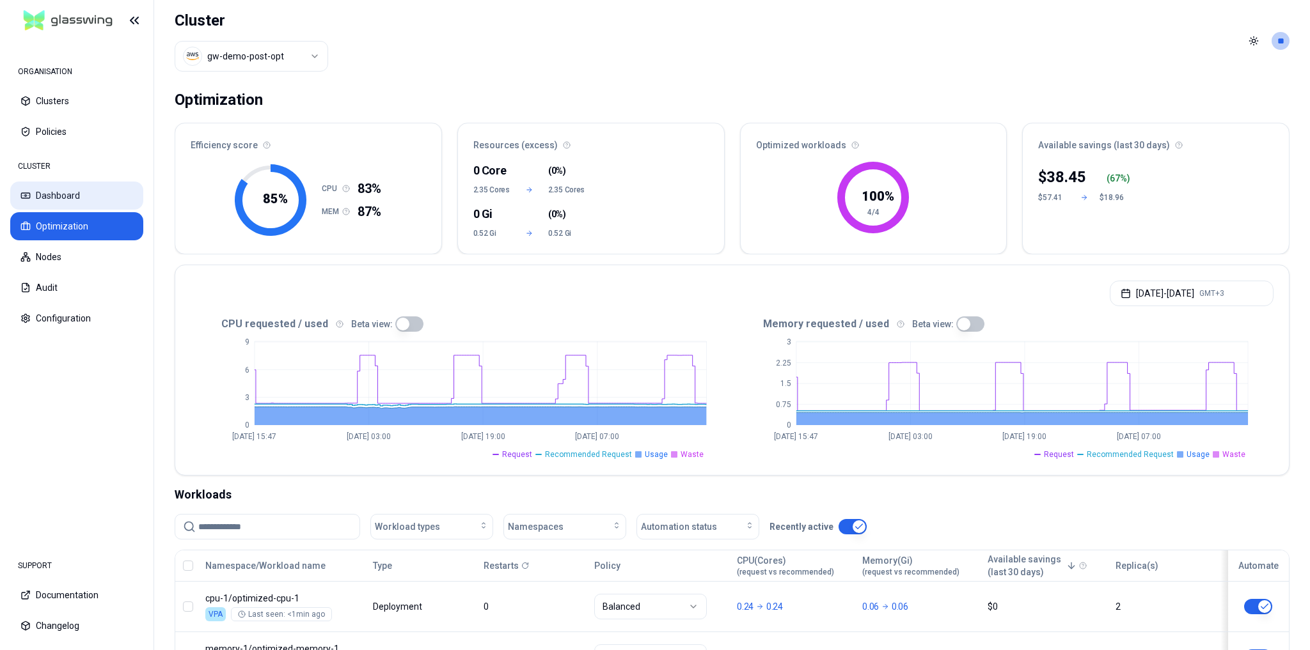
click at [74, 202] on button "Dashboard" at bounding box center [76, 196] width 133 height 28
